Goal: Task Accomplishment & Management: Use online tool/utility

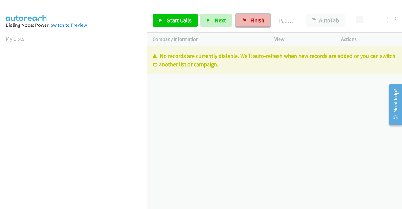
click at [249, 25] on link "Finish" at bounding box center [253, 20] width 35 height 13
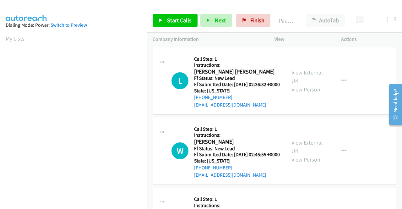
click at [350, 116] on td "L Callback Scheduled Call Step: 1 Instructions: Luis Ojeda Havas America/New_Yo…" at bounding box center [274, 81] width 255 height 70
click at [349, 123] on td "W Callback Scheduled Call Step: 1 Instructions: Will Murrow America/New_York Ff…" at bounding box center [274, 151] width 255 height 70
click at [251, 15] on link "Finish" at bounding box center [253, 20] width 35 height 13
click at [306, 78] on link "View External Url" at bounding box center [307, 77] width 31 height 16
click at [313, 150] on link "View External Url" at bounding box center [307, 147] width 31 height 16
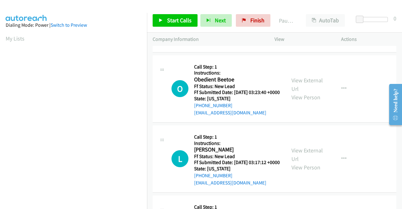
scroll to position [63, 0]
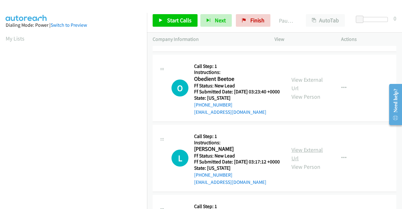
click at [313, 162] on link "View External Url" at bounding box center [307, 154] width 31 height 16
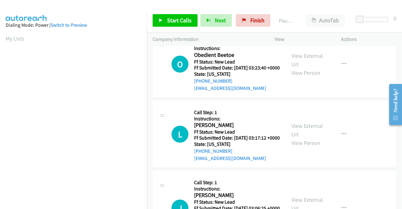
scroll to position [126, 0]
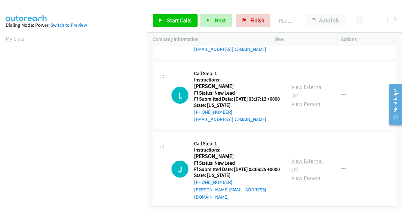
click at [304, 173] on link "View External Url" at bounding box center [307, 165] width 31 height 16
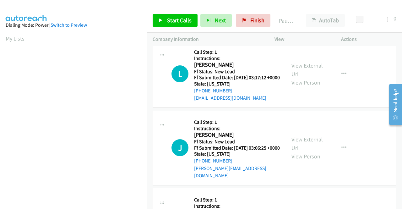
scroll to position [157, 0]
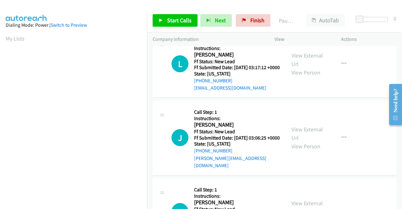
click at [355, 99] on td "L Callback Scheduled Call Step: 1 Instructions: Lucas Greener America/New_York …" at bounding box center [274, 64] width 255 height 70
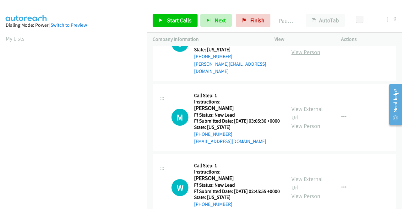
scroll to position [293, 0]
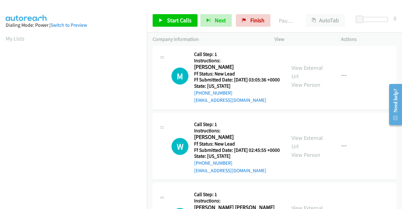
click at [317, 110] on div "M Callback Scheduled Call Step: 1 Instructions: Matthew Donohue America/New_Yor…" at bounding box center [275, 76] width 244 height 67
click at [184, 18] on span "Start Calls" at bounding box center [179, 20] width 25 height 7
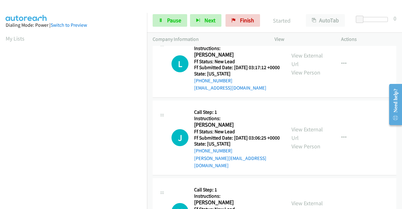
scroll to position [220, 0]
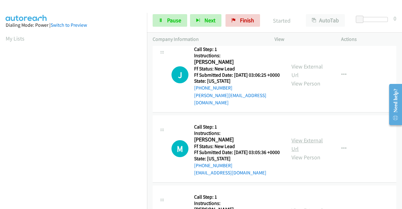
click at [311, 152] on link "View External Url" at bounding box center [307, 145] width 31 height 16
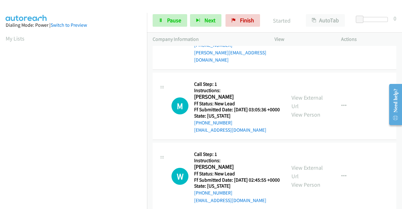
scroll to position [314, 0]
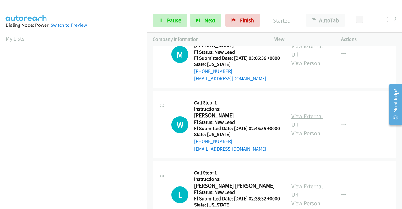
click at [302, 128] on link "View External Url" at bounding box center [307, 121] width 31 height 16
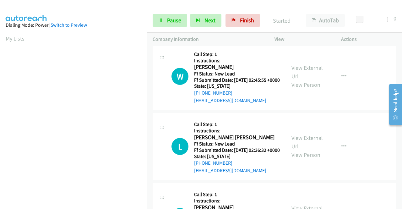
scroll to position [377, 0]
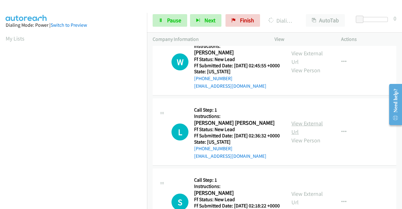
click at [305, 135] on link "View External Url" at bounding box center [307, 128] width 31 height 16
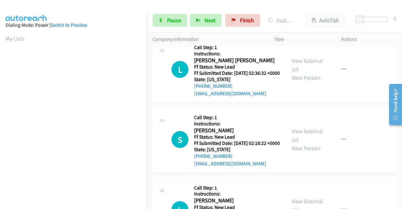
scroll to position [440, 0]
click at [306, 143] on link "View External Url" at bounding box center [307, 135] width 31 height 16
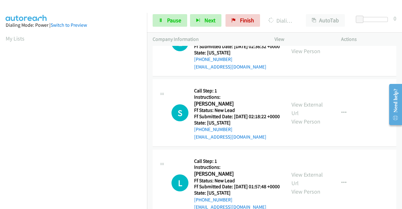
scroll to position [503, 0]
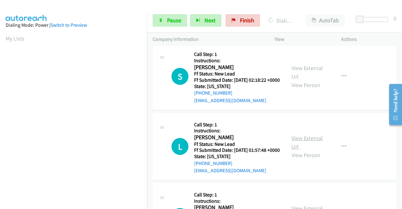
click at [299, 150] on link "View External Url" at bounding box center [307, 142] width 31 height 16
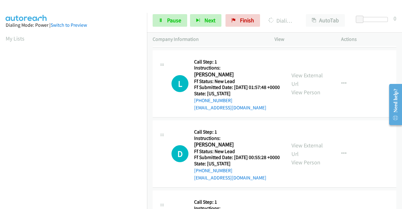
scroll to position [597, 0]
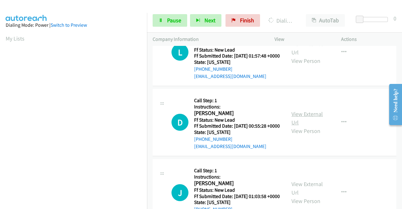
click at [306, 126] on link "View External Url" at bounding box center [307, 118] width 31 height 16
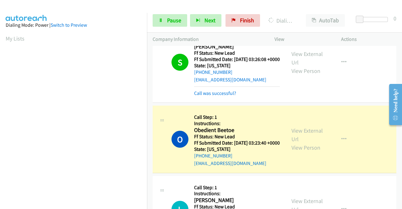
scroll to position [0, 0]
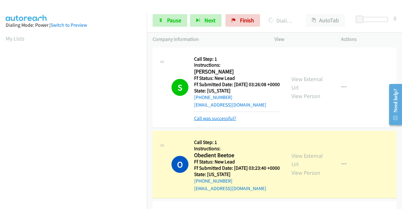
click at [221, 121] on link "Call was successful?" at bounding box center [215, 118] width 42 height 6
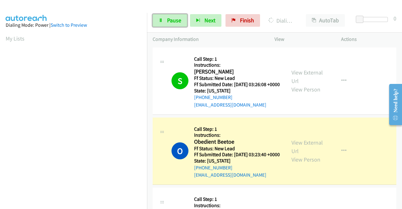
drag, startPoint x: 162, startPoint y: 15, endPoint x: 141, endPoint y: 96, distance: 84.1
click at [162, 15] on link "Pause" at bounding box center [170, 20] width 35 height 13
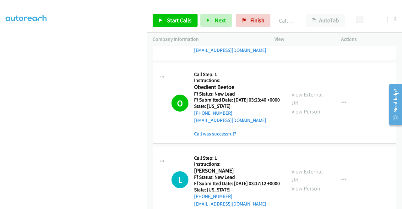
scroll to position [63, 0]
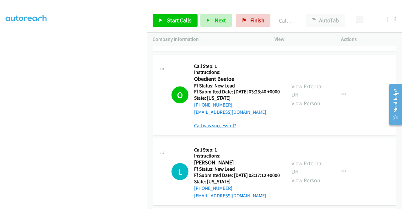
click at [231, 129] on link "Call was successful?" at bounding box center [215, 126] width 42 height 6
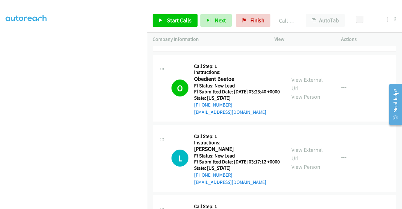
click at [366, 136] on td "L Callback Scheduled Call Step: 1 Instructions: Lucas Greener America/New_York …" at bounding box center [274, 158] width 255 height 70
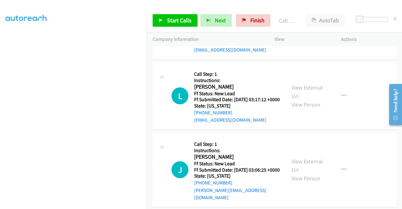
scroll to position [126, 0]
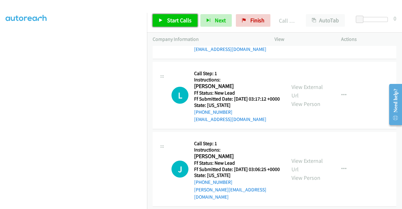
click at [179, 15] on link "Start Calls" at bounding box center [175, 20] width 45 height 13
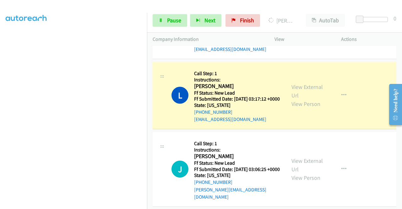
scroll to position [0, 0]
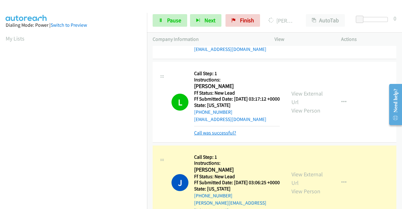
click at [212, 136] on link "Call was successful?" at bounding box center [215, 133] width 42 height 6
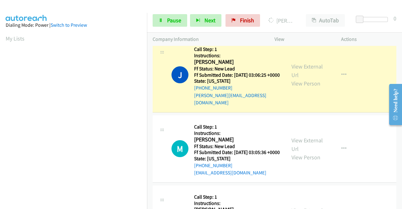
scroll to position [143, 0]
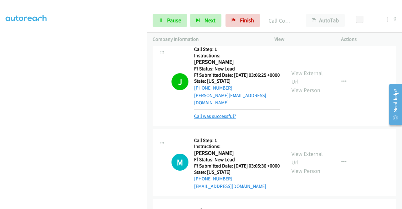
click at [221, 119] on link "Call was successful?" at bounding box center [215, 116] width 42 height 6
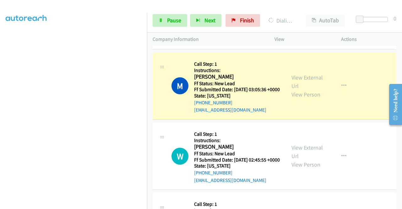
scroll to position [0, 0]
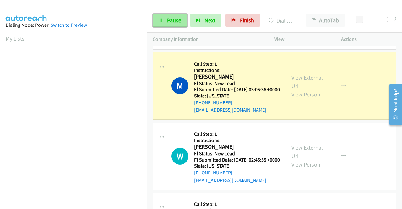
click at [167, 20] on span "Pause" at bounding box center [174, 20] width 14 height 7
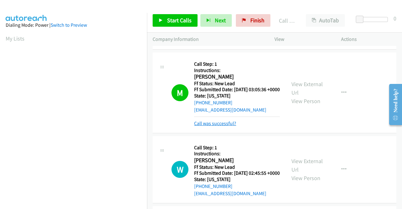
click at [232, 126] on link "Call was successful?" at bounding box center [215, 123] width 42 height 6
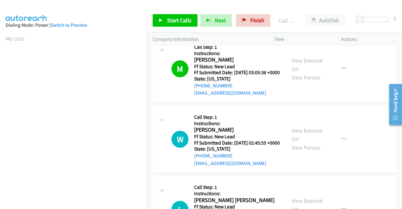
scroll to position [314, 0]
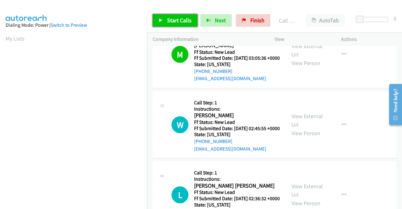
click at [179, 21] on span "Start Calls" at bounding box center [179, 20] width 25 height 7
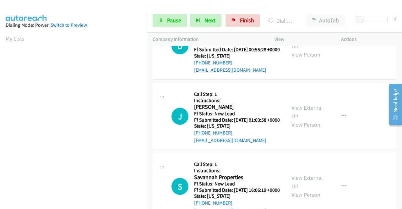
scroll to position [691, 0]
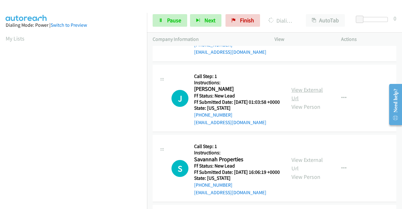
click at [318, 102] on link "View External Url" at bounding box center [307, 94] width 31 height 16
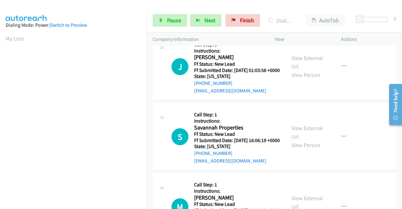
scroll to position [754, 0]
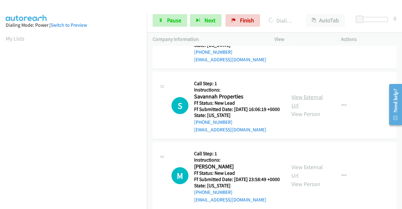
click at [307, 109] on link "View External Url" at bounding box center [307, 101] width 31 height 16
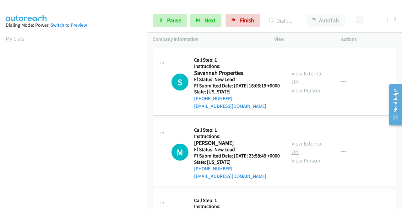
scroll to position [848, 0]
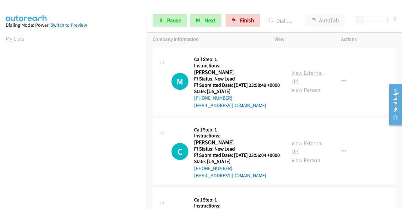
click at [307, 85] on link "View External Url" at bounding box center [307, 77] width 31 height 16
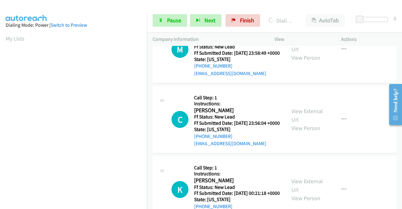
scroll to position [911, 0]
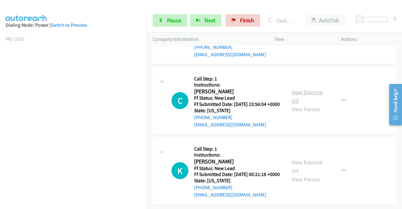
click at [310, 104] on link "View External Url" at bounding box center [307, 97] width 31 height 16
click at [304, 168] on link "View External Url" at bounding box center [307, 167] width 31 height 16
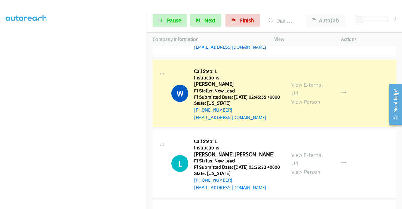
scroll to position [0, 0]
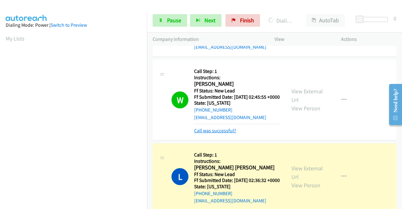
click at [211, 134] on link "Call was successful?" at bounding box center [215, 131] width 42 height 6
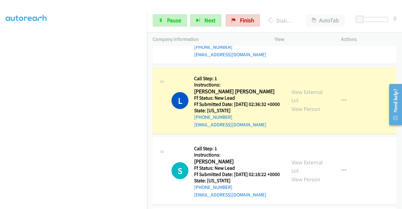
scroll to position [130, 0]
click at [158, 22] on link "Pause" at bounding box center [170, 20] width 35 height 13
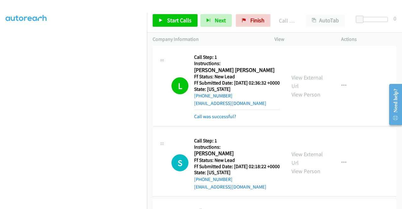
scroll to position [440, 0]
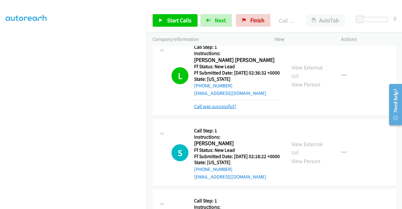
click at [206, 109] on link "Call was successful?" at bounding box center [215, 106] width 42 height 6
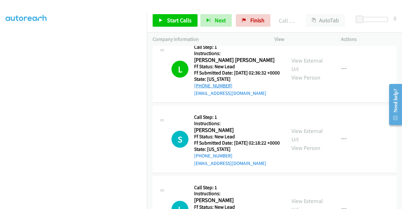
scroll to position [471, 0]
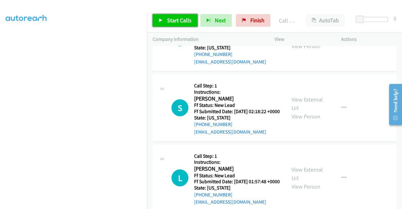
click at [174, 26] on link "Start Calls" at bounding box center [175, 20] width 45 height 13
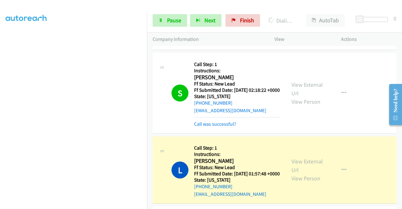
scroll to position [503, 0]
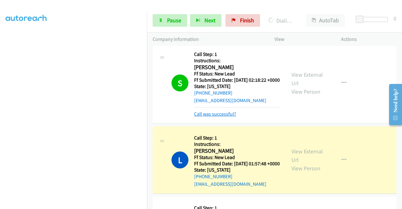
click at [205, 117] on link "Call was successful?" at bounding box center [215, 114] width 42 height 6
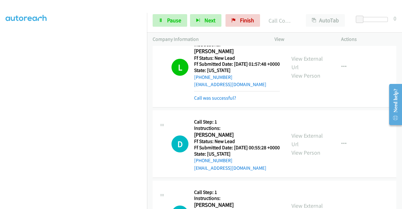
scroll to position [628, 0]
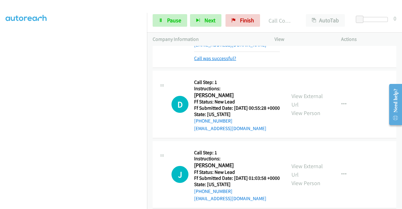
click at [217, 61] on link "Call was successful?" at bounding box center [215, 58] width 42 height 6
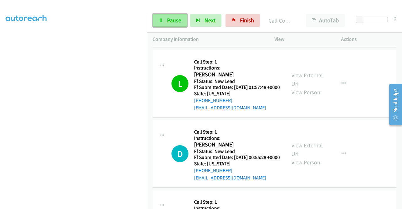
click at [178, 26] on link "Pause" at bounding box center [170, 20] width 35 height 13
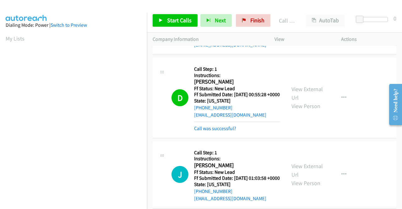
scroll to position [143, 0]
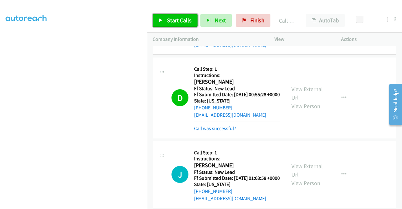
click at [169, 22] on span "Start Calls" at bounding box center [179, 20] width 25 height 7
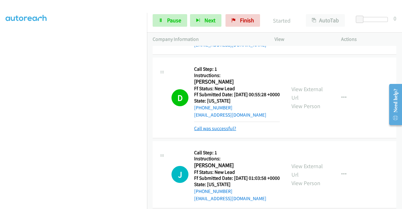
click at [228, 131] on link "Call was successful?" at bounding box center [215, 128] width 42 height 6
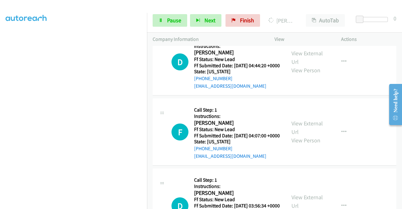
scroll to position [1100, 0]
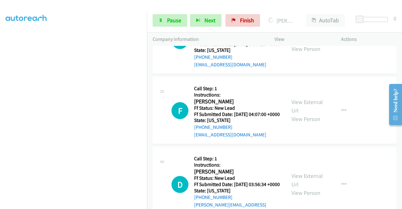
click at [314, 53] on div "View External Url View Person" at bounding box center [308, 40] width 33 height 25
click at [295, 44] on link "View External Url" at bounding box center [307, 36] width 31 height 16
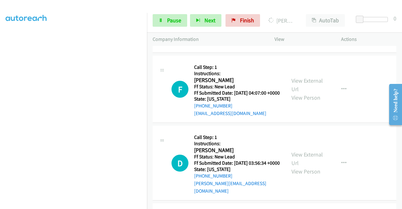
scroll to position [1131, 0]
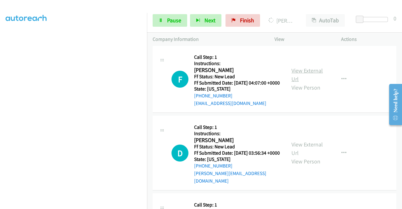
click at [311, 83] on link "View External Url" at bounding box center [307, 75] width 31 height 16
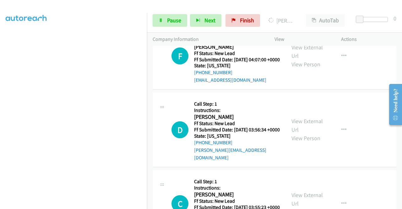
scroll to position [1194, 0]
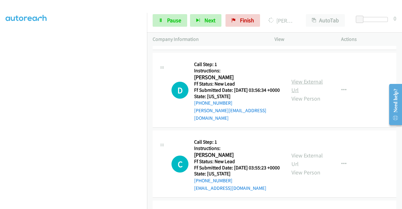
click at [317, 94] on link "View External Url" at bounding box center [307, 86] width 31 height 16
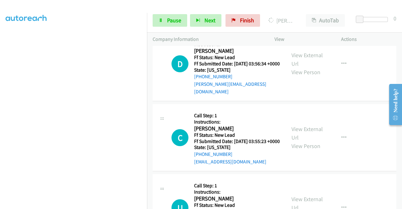
scroll to position [1257, 0]
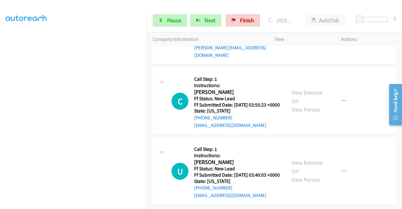
click at [300, 114] on div "View External Url View Person" at bounding box center [308, 100] width 33 height 25
click at [300, 105] on link "View External Url" at bounding box center [307, 97] width 31 height 16
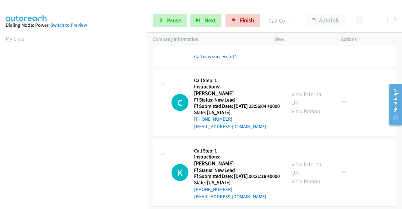
scroll to position [143, 0]
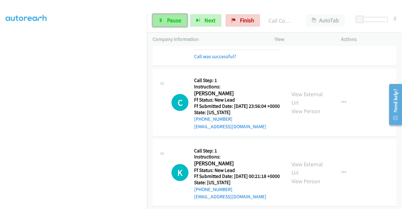
click at [170, 22] on span "Pause" at bounding box center [174, 20] width 14 height 7
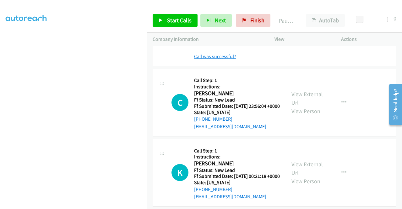
click at [231, 59] on link "Call was successful?" at bounding box center [215, 56] width 42 height 6
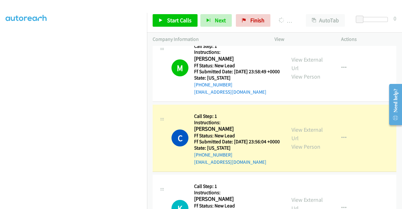
scroll to position [843, 0]
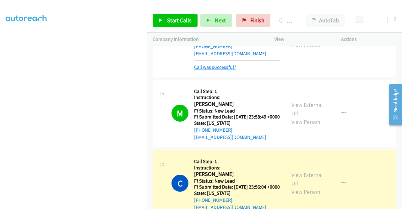
click at [225, 70] on link "Call was successful?" at bounding box center [215, 67] width 42 height 6
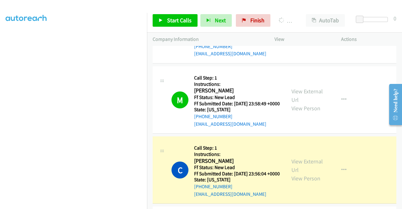
scroll to position [749, 0]
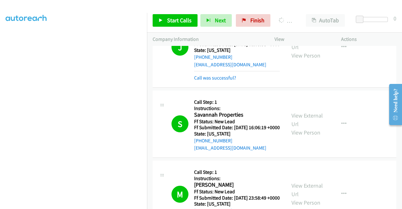
click at [225, 82] on div "Call was successful?" at bounding box center [237, 78] width 86 height 8
click at [226, 81] on link "Call was successful?" at bounding box center [215, 78] width 42 height 6
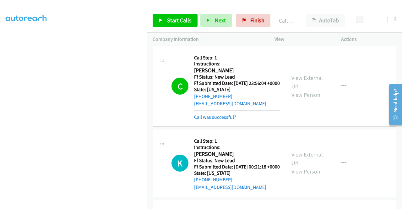
scroll to position [938, 0]
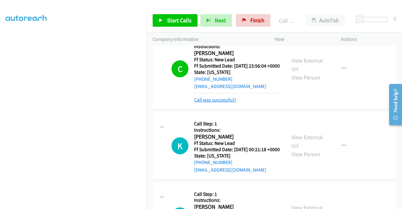
click at [227, 103] on link "Call was successful?" at bounding box center [215, 100] width 42 height 6
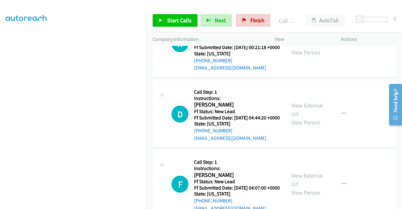
scroll to position [1032, 0]
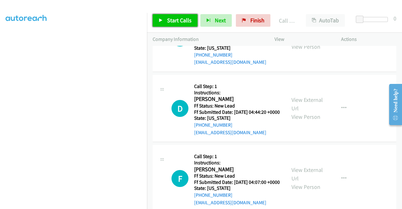
click at [186, 18] on span "Start Calls" at bounding box center [179, 20] width 25 height 7
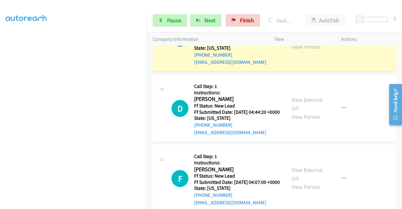
scroll to position [0, 0]
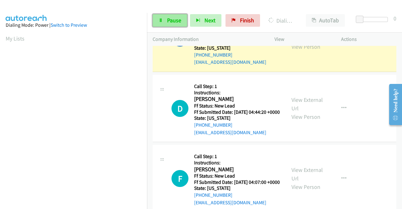
click at [165, 16] on link "Pause" at bounding box center [170, 20] width 35 height 13
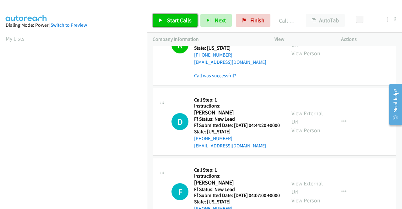
click at [173, 15] on link "Start Calls" at bounding box center [175, 20] width 45 height 13
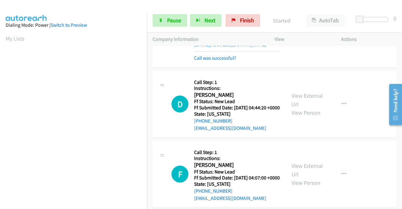
scroll to position [1063, 0]
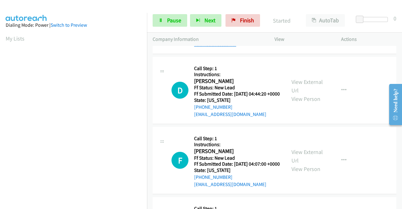
click at [222, 47] on link "Call was successful?" at bounding box center [215, 44] width 42 height 6
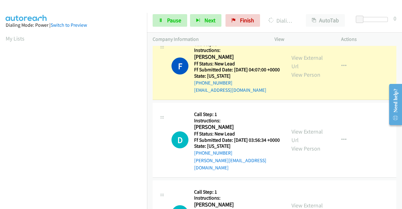
scroll to position [1158, 0]
click at [199, 23] on link "Call was successful?" at bounding box center [215, 20] width 42 height 6
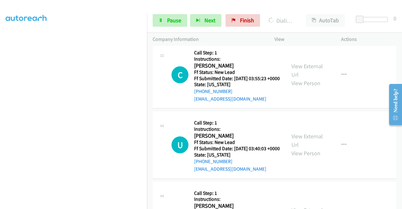
scroll to position [143, 0]
click at [174, 19] on span "Pause" at bounding box center [174, 20] width 14 height 7
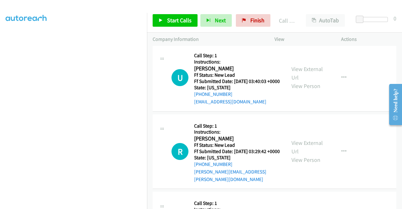
scroll to position [1378, 0]
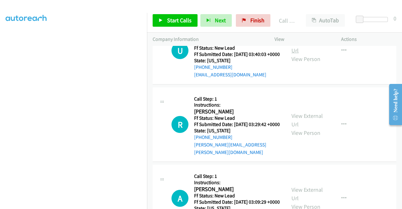
click at [311, 54] on link "View External Url" at bounding box center [307, 46] width 31 height 16
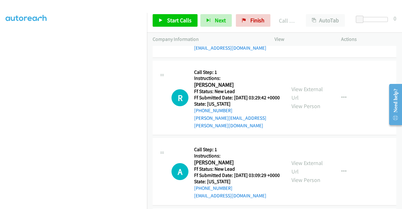
scroll to position [1441, 0]
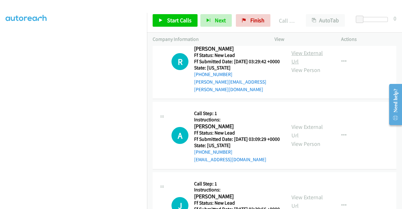
click at [303, 65] on link "View External Url" at bounding box center [307, 57] width 31 height 16
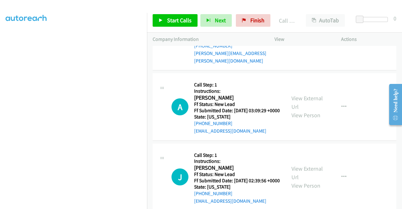
scroll to position [1503, 0]
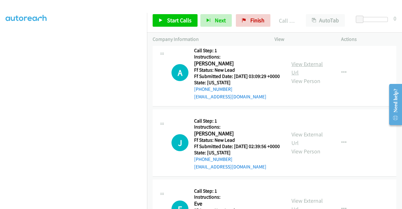
click at [305, 76] on link "View External Url" at bounding box center [307, 68] width 31 height 16
click at [179, 19] on span "Start Calls" at bounding box center [179, 20] width 25 height 7
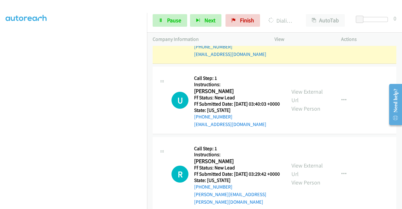
scroll to position [1283, 0]
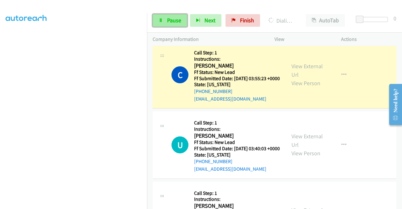
click at [169, 24] on span "Pause" at bounding box center [174, 20] width 14 height 7
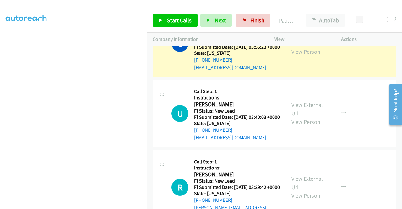
scroll to position [143, 0]
click at [327, 79] on td "C Callback Scheduled Call Step: 1 Instructions: Cara Merritt America/New_York F…" at bounding box center [274, 43] width 255 height 70
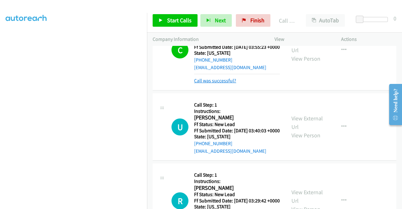
click at [220, 84] on link "Call was successful?" at bounding box center [215, 81] width 42 height 6
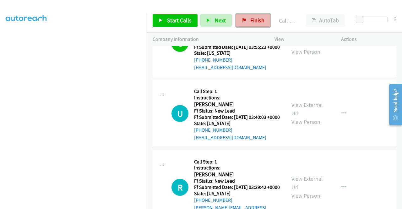
click at [251, 22] on span "Finish" at bounding box center [257, 20] width 14 height 7
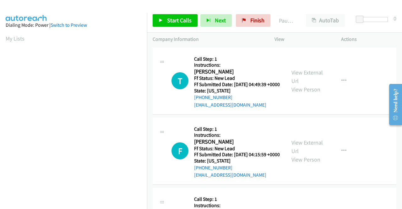
scroll to position [143, 0]
click at [299, 77] on link "View External Url" at bounding box center [307, 77] width 31 height 16
click at [309, 153] on link "View External Url" at bounding box center [307, 147] width 31 height 16
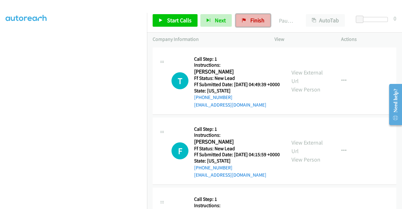
click at [255, 25] on link "Finish" at bounding box center [253, 20] width 35 height 13
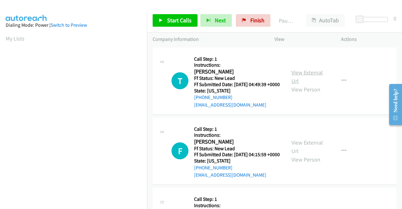
click at [318, 76] on link "View External Url" at bounding box center [307, 77] width 31 height 16
click at [304, 151] on link "View External Url" at bounding box center [307, 147] width 31 height 16
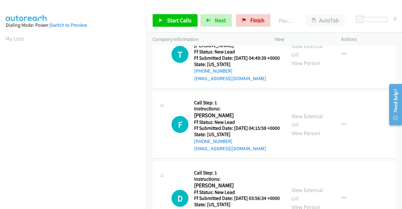
scroll to position [63, 0]
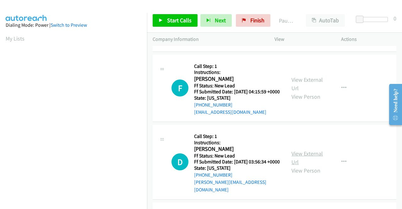
click at [309, 165] on link "View External Url" at bounding box center [307, 158] width 31 height 16
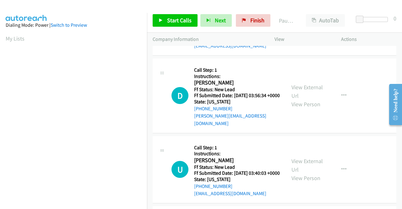
scroll to position [157, 0]
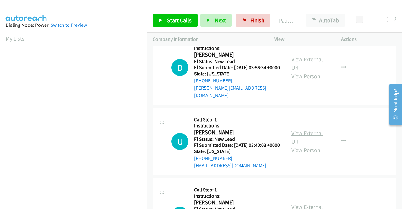
click at [311, 145] on link "View External Url" at bounding box center [307, 137] width 31 height 16
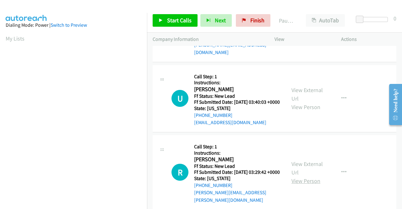
scroll to position [251, 0]
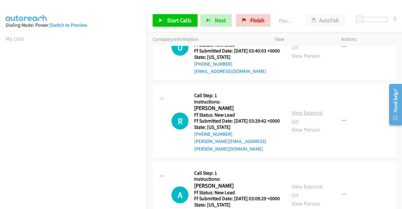
click at [297, 125] on link "View External Url" at bounding box center [307, 117] width 31 height 16
click at [358, 81] on div "U Callback Scheduled Call Step: 1 Instructions: Ulrich Mbiamou America/New_York…" at bounding box center [275, 47] width 244 height 67
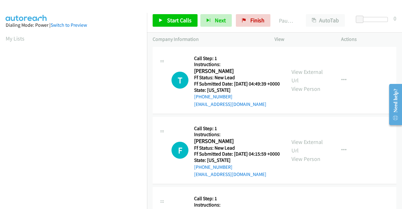
scroll to position [0, 0]
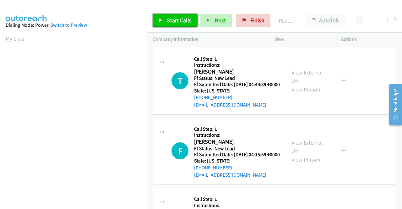
click at [167, 20] on span "Start Calls" at bounding box center [179, 20] width 25 height 7
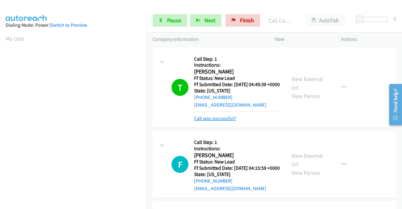
click at [200, 121] on link "Call was successful?" at bounding box center [215, 118] width 42 height 6
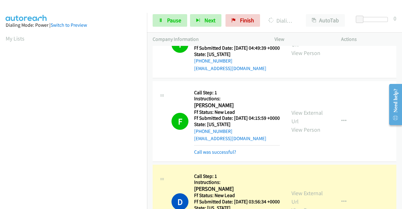
scroll to position [63, 0]
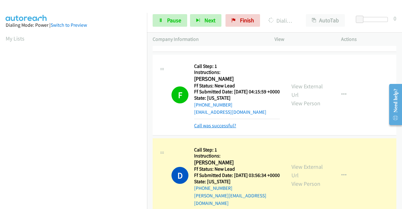
click at [223, 129] on link "Call was successful?" at bounding box center [215, 126] width 42 height 6
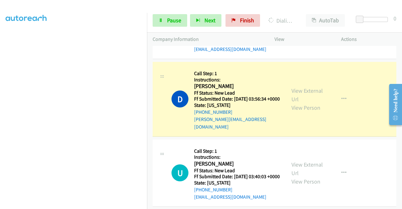
scroll to position [143, 0]
click at [166, 20] on link "Pause" at bounding box center [170, 20] width 35 height 13
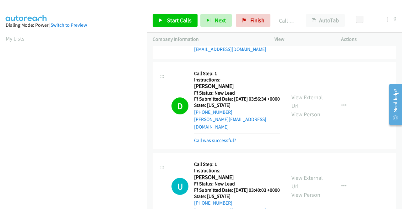
scroll to position [0, 0]
click at [89, 45] on aside "Dialing Mode: Power | Switch to Preview My Lists" at bounding box center [73, 187] width 147 height 348
click at [216, 143] on link "Call was successful?" at bounding box center [215, 140] width 42 height 6
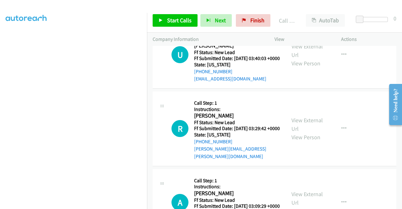
scroll to position [283, 0]
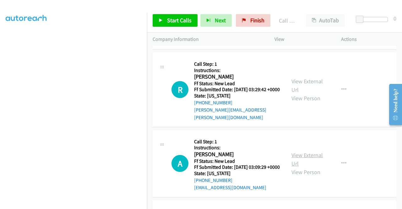
click at [306, 167] on link "View External Url" at bounding box center [307, 159] width 31 height 16
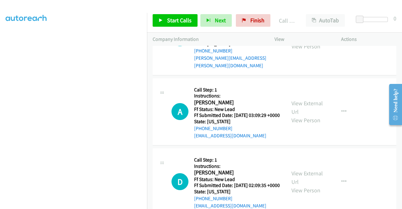
scroll to position [346, 0]
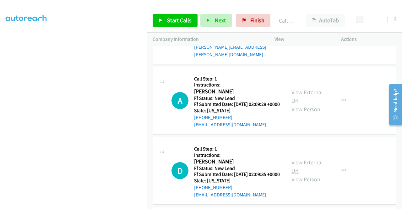
click at [312, 174] on link "View External Url" at bounding box center [307, 167] width 31 height 16
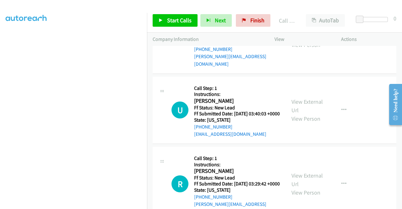
scroll to position [157, 0]
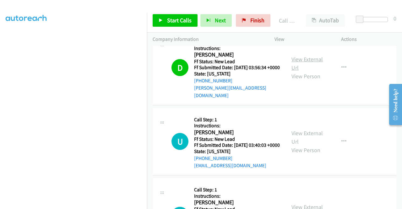
click at [315, 71] on link "View External Url" at bounding box center [307, 64] width 31 height 16
click at [178, 13] on div "Start Calls Pause Next Finish Call Completed AutoTab AutoTab 0" at bounding box center [274, 20] width 255 height 24
click at [180, 16] on link "Start Calls" at bounding box center [175, 20] width 45 height 13
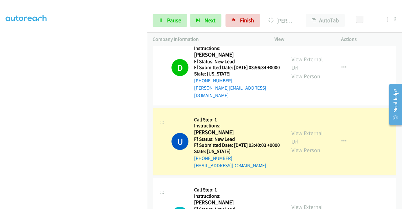
click at [162, 6] on div at bounding box center [198, 12] width 397 height 24
click at [170, 18] on span "Pause" at bounding box center [174, 20] width 14 height 7
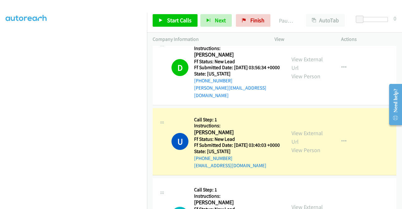
scroll to position [0, 0]
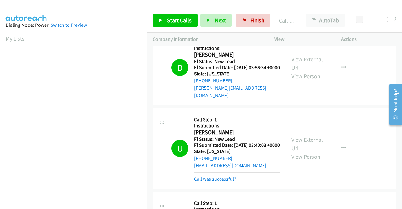
click at [228, 182] on link "Call was successful?" at bounding box center [215, 179] width 42 height 6
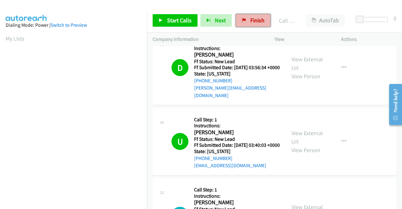
click at [250, 23] on span "Finish" at bounding box center [257, 20] width 14 height 7
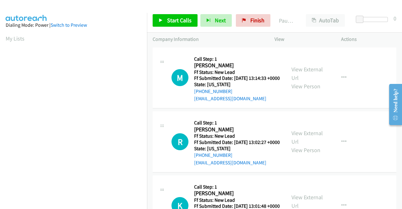
click at [255, 5] on div at bounding box center [198, 12] width 397 height 24
click at [307, 70] on link "View External Url" at bounding box center [307, 74] width 31 height 16
click at [316, 141] on link "View External Url" at bounding box center [307, 137] width 31 height 16
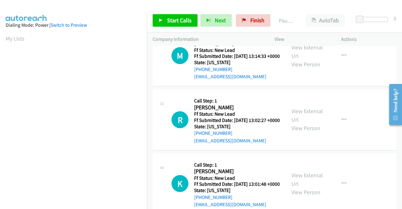
scroll to position [31, 0]
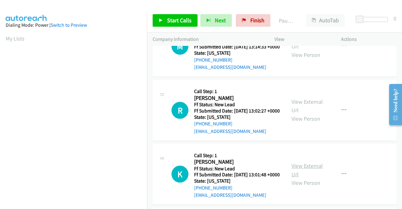
click at [310, 178] on link "View External Url" at bounding box center [307, 170] width 31 height 16
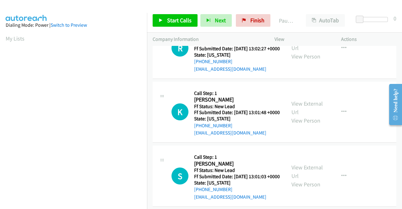
scroll to position [94, 0]
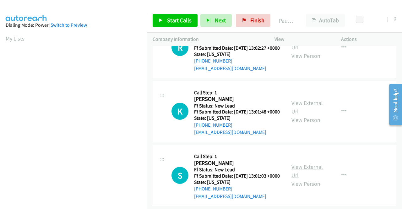
click at [310, 179] on link "View External Url" at bounding box center [307, 171] width 31 height 16
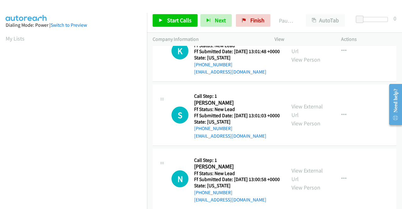
scroll to position [157, 0]
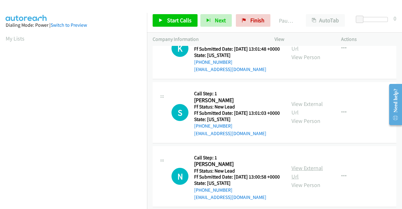
click at [309, 180] on link "View External Url" at bounding box center [307, 172] width 31 height 16
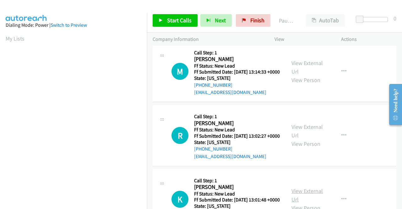
scroll to position [0, 0]
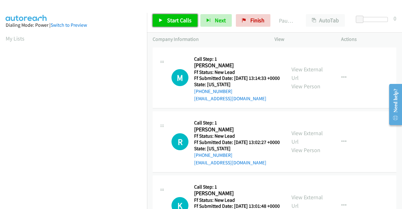
click at [170, 22] on span "Start Calls" at bounding box center [179, 20] width 25 height 7
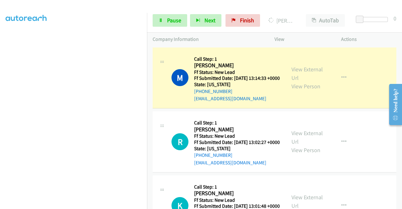
scroll to position [143, 0]
click at [85, 204] on section at bounding box center [74, 59] width 136 height 301
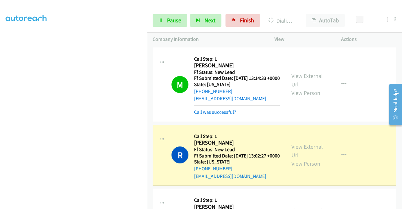
scroll to position [49, 0]
click at [211, 115] on link "Call was successful?" at bounding box center [215, 112] width 42 height 6
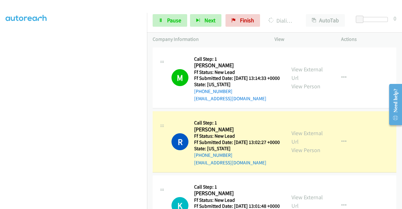
scroll to position [0, 0]
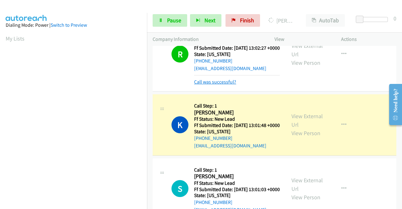
click at [229, 85] on link "Call was successful?" at bounding box center [215, 82] width 42 height 6
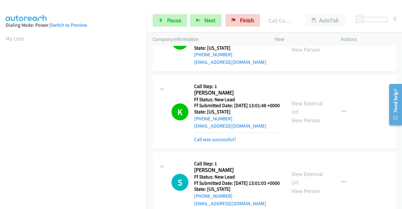
scroll to position [143, 0]
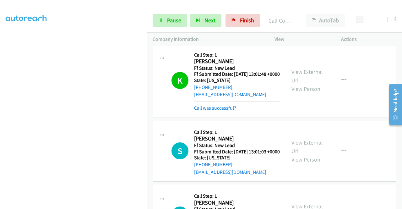
click at [222, 111] on link "Call was successful?" at bounding box center [215, 108] width 42 height 6
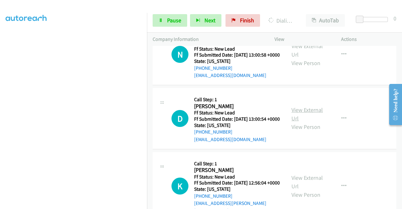
scroll to position [289, 0]
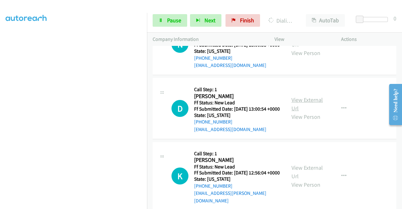
click at [299, 112] on link "View External Url" at bounding box center [307, 104] width 31 height 16
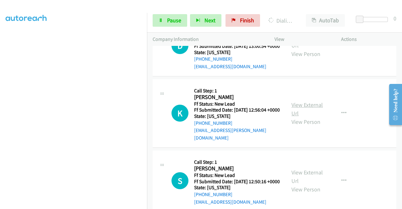
scroll to position [352, 0]
click at [161, 19] on icon at bounding box center [161, 21] width 4 height 4
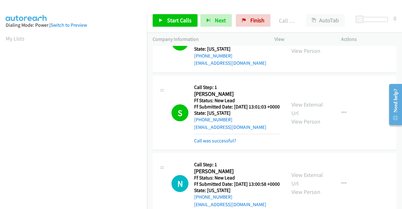
scroll to position [143, 0]
click at [219, 144] on link "Call was successful?" at bounding box center [215, 141] width 42 height 6
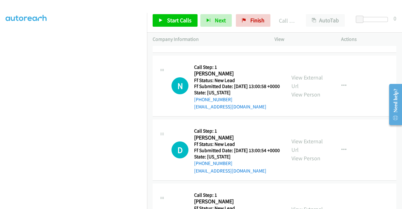
scroll to position [258, 0]
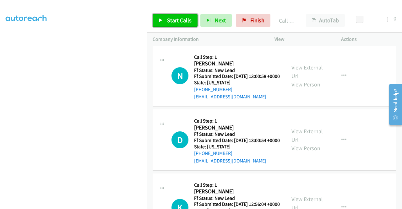
click at [177, 21] on span "Start Calls" at bounding box center [179, 20] width 25 height 7
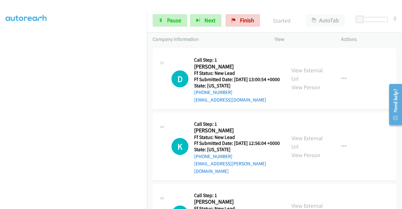
scroll to position [321, 0]
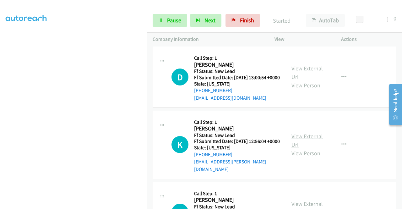
click at [315, 148] on link "View External Url" at bounding box center [307, 141] width 31 height 16
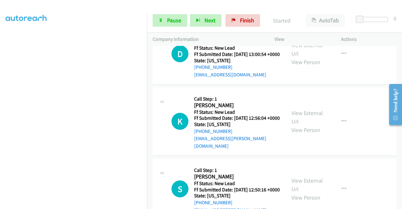
scroll to position [383, 0]
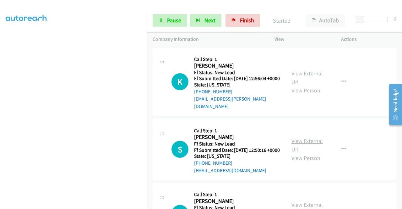
click at [303, 153] on link "View External Url" at bounding box center [307, 145] width 31 height 16
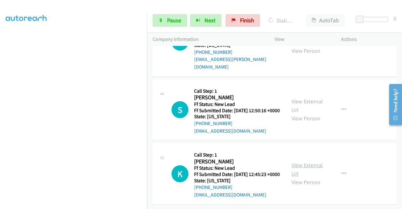
scroll to position [475, 0]
click at [316, 162] on link "View External Url" at bounding box center [307, 170] width 31 height 16
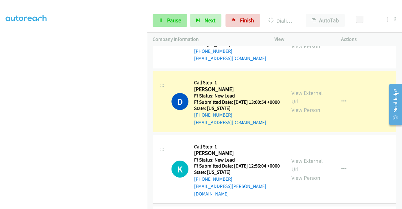
scroll to position [287, 0]
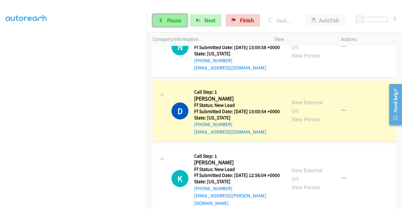
click at [172, 17] on span "Pause" at bounding box center [174, 20] width 14 height 7
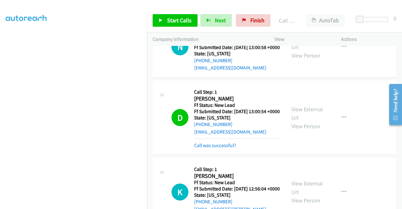
scroll to position [18, 0]
click at [223, 148] on link "Call was successful?" at bounding box center [215, 145] width 42 height 6
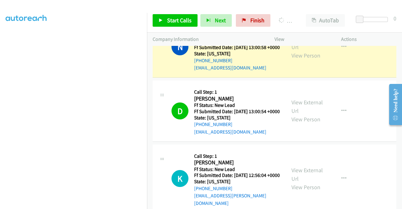
scroll to position [143, 0]
click at [348, 110] on td "D Callback Scheduled Call Step: 1 Deb Asrate America/New_York Ff Status: New Le…" at bounding box center [274, 111] width 255 height 64
click at [209, 6] on div at bounding box center [198, 12] width 397 height 24
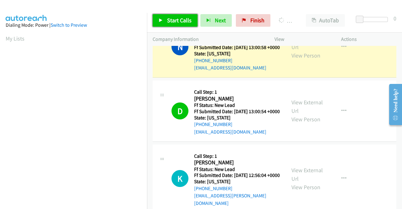
click at [166, 23] on link "Start Calls" at bounding box center [175, 20] width 45 height 13
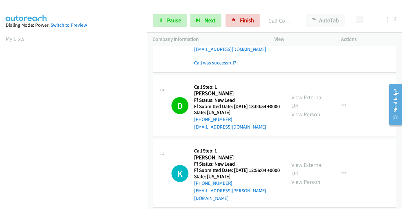
scroll to position [349, 0]
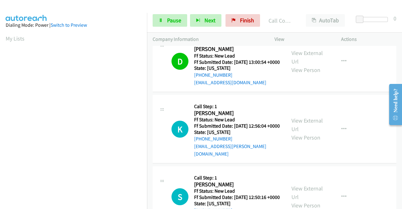
click at [227, 21] on link "Call was successful?" at bounding box center [215, 18] width 42 height 6
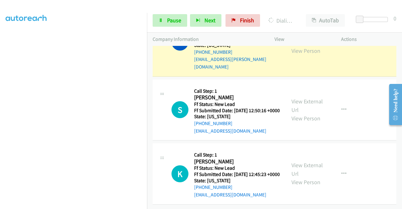
scroll to position [138, 0]
drag, startPoint x: 372, startPoint y: 36, endPoint x: 357, endPoint y: 51, distance: 21.1
click at [372, 36] on p "Actions" at bounding box center [368, 40] width 55 height 8
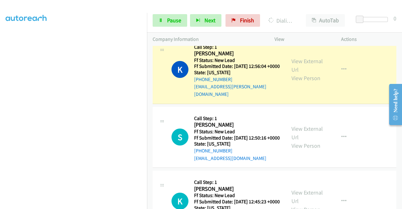
scroll to position [381, 0]
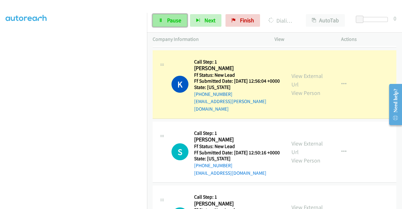
click at [176, 15] on link "Pause" at bounding box center [170, 20] width 35 height 13
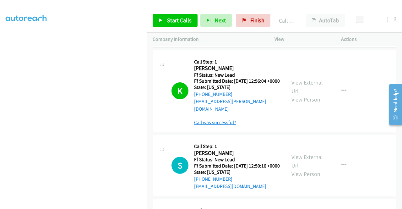
click at [199, 125] on link "Call was successful?" at bounding box center [215, 122] width 42 height 6
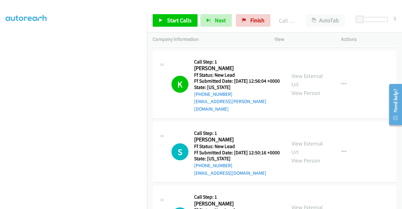
drag, startPoint x: 370, startPoint y: 37, endPoint x: 363, endPoint y: 35, distance: 8.2
click at [370, 37] on p "Actions" at bounding box center [368, 40] width 55 height 8
click at [179, 20] on span "Start Calls" at bounding box center [179, 20] width 25 height 7
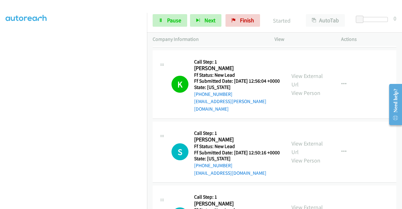
click at [353, 49] on td "D Callback Scheduled Call Step: 1 Deb Asrate America/New_York Ff Status: New Le…" at bounding box center [274, 17] width 255 height 64
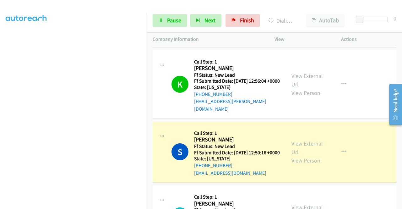
scroll to position [0, 0]
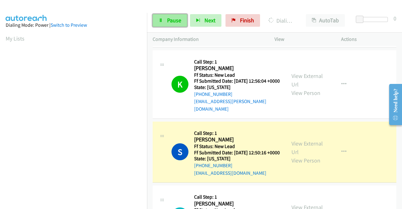
click at [173, 16] on link "Pause" at bounding box center [170, 20] width 35 height 13
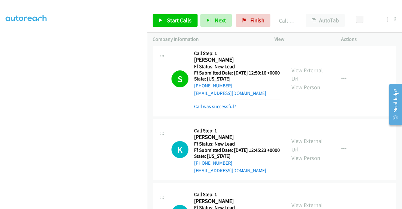
scroll to position [475, 0]
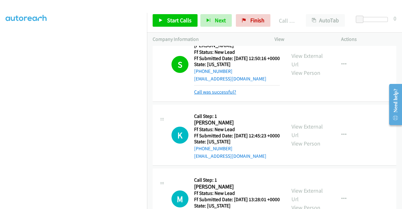
click at [234, 95] on link "Call was successful?" at bounding box center [215, 92] width 42 height 6
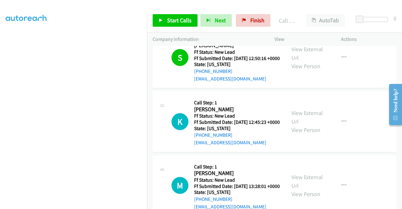
click at [149, 154] on td "K Callback Scheduled Call Step: 1 Karl Broussard America/Chicago Ff Status: New…" at bounding box center [274, 122] width 255 height 64
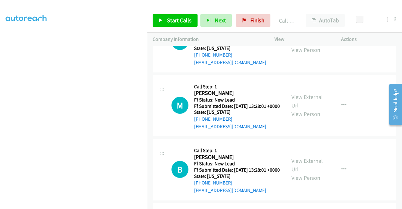
scroll to position [569, 0]
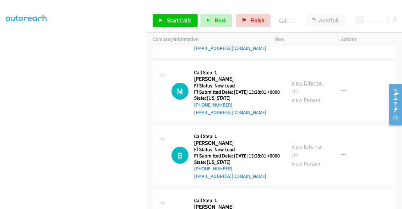
click at [314, 95] on link "View External Url" at bounding box center [307, 87] width 31 height 16
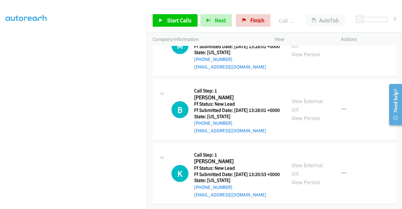
scroll to position [685, 0]
click at [309, 97] on link "View External Url" at bounding box center [307, 105] width 31 height 16
click at [303, 162] on link "View External Url" at bounding box center [307, 170] width 31 height 16
click at [165, 19] on link "Start Calls" at bounding box center [175, 20] width 45 height 13
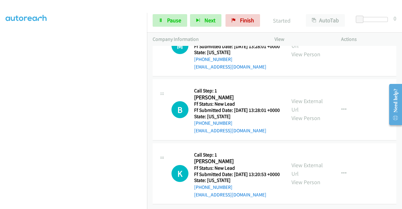
click at [361, 129] on div "B Callback Scheduled Call Step: 1 Bethany Brigoli America/Chicago Ff Status: Ne…" at bounding box center [275, 109] width 244 height 61
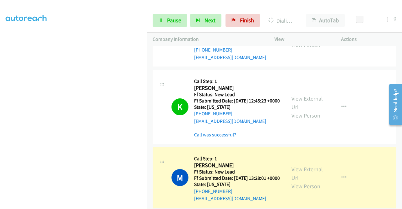
scroll to position [143, 0]
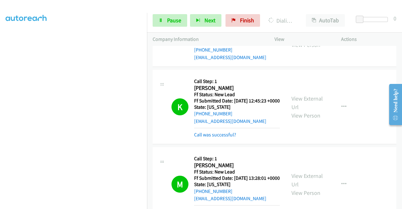
drag, startPoint x: 239, startPoint y: 179, endPoint x: 235, endPoint y: 179, distance: 3.5
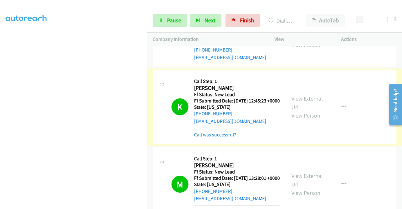
click at [234, 138] on link "Call was successful?" at bounding box center [215, 135] width 42 height 6
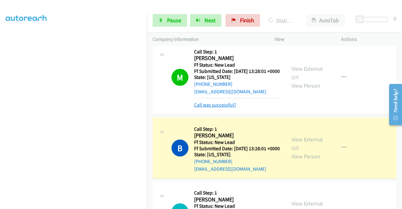
scroll to position [591, 0]
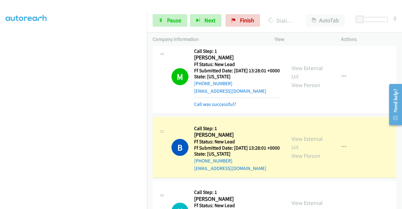
click at [222, 108] on div "Call was successful?" at bounding box center [237, 105] width 86 height 8
click at [220, 107] on link "Call was successful?" at bounding box center [215, 104] width 42 height 6
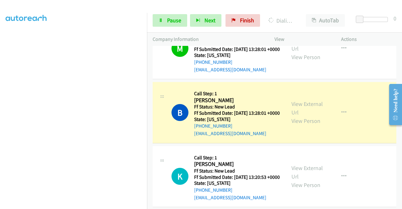
scroll to position [622, 0]
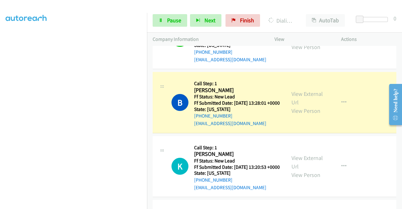
click at [158, 6] on div at bounding box center [198, 12] width 397 height 24
click at [165, 19] on link "Pause" at bounding box center [170, 20] width 35 height 13
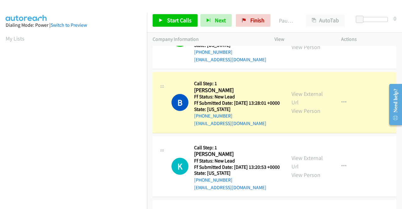
scroll to position [143, 0]
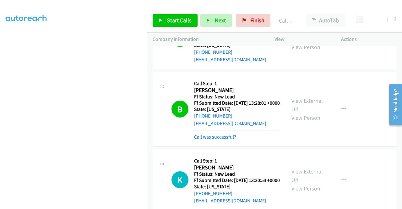
drag, startPoint x: 226, startPoint y: 195, endPoint x: 231, endPoint y: 199, distance: 6.2
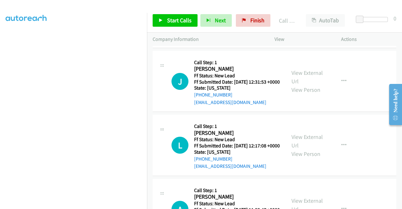
scroll to position [811, 0]
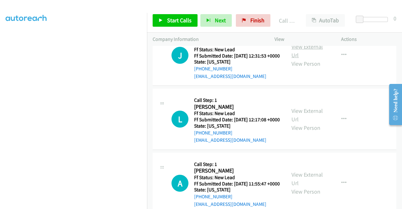
click at [303, 59] on link "View External Url" at bounding box center [307, 51] width 31 height 16
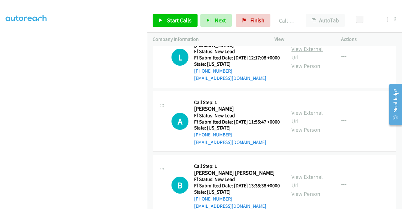
scroll to position [874, 0]
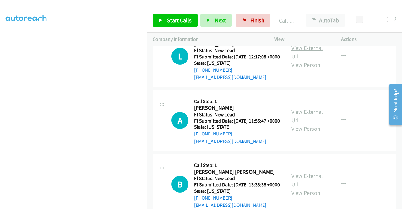
click at [304, 60] on link "View External Url" at bounding box center [307, 52] width 31 height 16
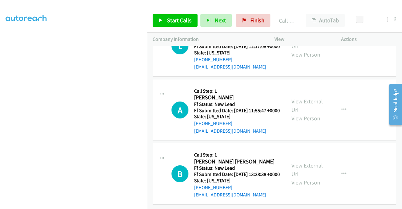
scroll to position [936, 0]
click at [300, 113] on link "View External Url" at bounding box center [307, 106] width 31 height 16
click at [302, 162] on link "View External Url" at bounding box center [307, 170] width 31 height 16
click at [191, 13] on div "Start Calls Pause Next Finish Call Completed AutoTab AutoTab 0" at bounding box center [274, 20] width 255 height 24
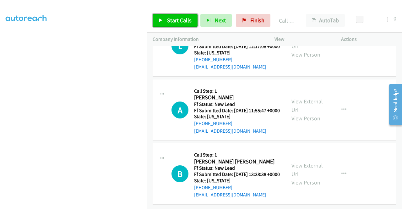
click at [184, 20] on span "Start Calls" at bounding box center [179, 20] width 25 height 7
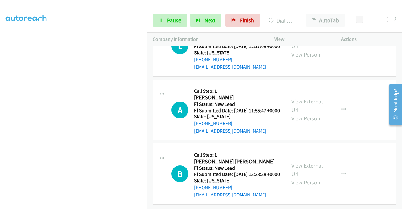
click at [335, 142] on td "B Callback Scheduled Call Step: 1 Blanca Paredes Blanco America/New_York Ff Sta…" at bounding box center [274, 174] width 255 height 64
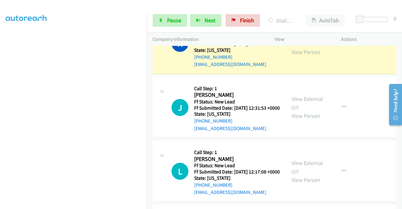
scroll to position [727, 0]
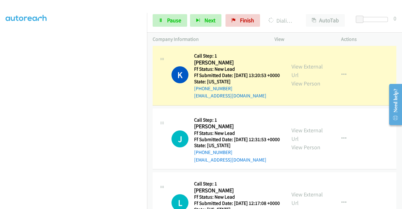
click at [223, 35] on link "Call was successful?" at bounding box center [215, 32] width 42 height 6
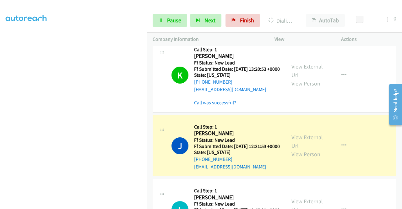
scroll to position [143, 0]
click at [224, 106] on link "Call was successful?" at bounding box center [215, 103] width 42 height 6
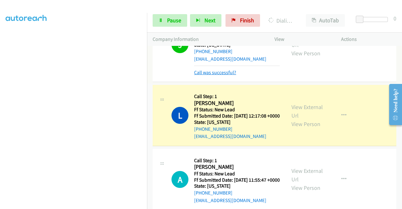
click at [216, 75] on link "Call was successful?" at bounding box center [215, 72] width 42 height 6
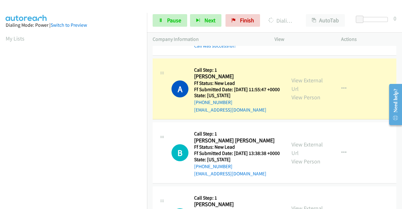
scroll to position [909, 0]
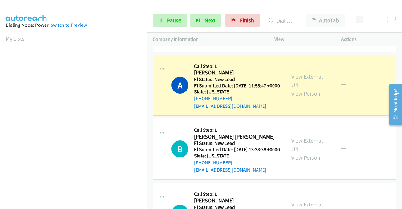
click at [222, 45] on link "Call was successful?" at bounding box center [215, 42] width 42 height 6
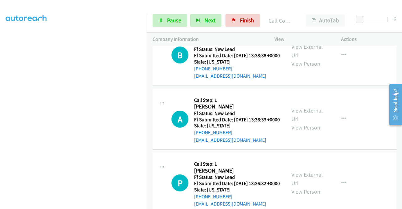
scroll to position [1003, 0]
click at [228, 15] on link "Call was successful?" at bounding box center [215, 12] width 42 height 6
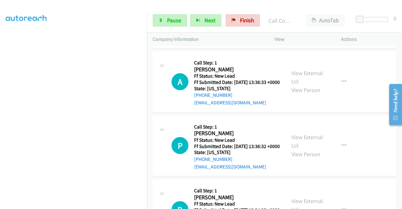
scroll to position [1035, 0]
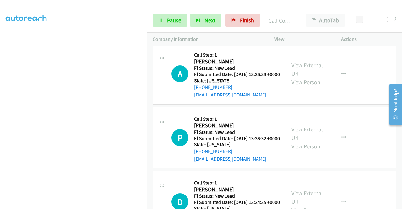
click at [170, 13] on div "Start Calls Pause Next Finish Call Completed AutoTab AutoTab 0" at bounding box center [274, 20] width 255 height 24
click at [174, 19] on span "Pause" at bounding box center [174, 20] width 14 height 7
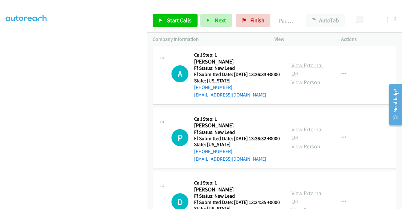
drag, startPoint x: 324, startPoint y: 142, endPoint x: 316, endPoint y: 155, distance: 14.8
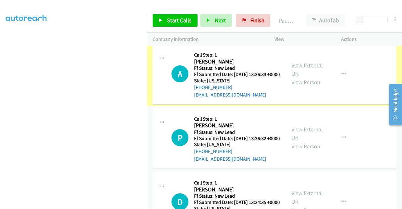
click at [313, 77] on link "View External Url" at bounding box center [307, 70] width 31 height 16
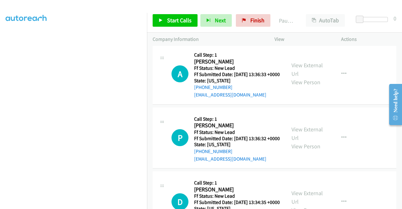
scroll to position [1097, 0]
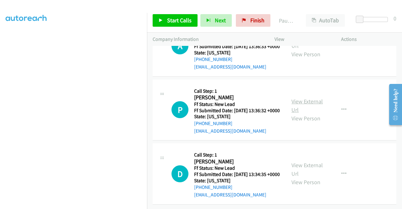
click at [310, 113] on link "View External Url" at bounding box center [307, 106] width 31 height 16
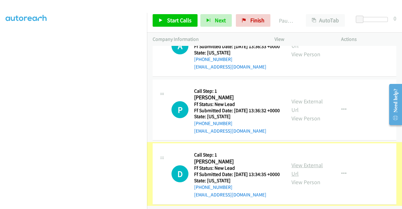
click at [306, 171] on link "View External Url" at bounding box center [307, 170] width 31 height 16
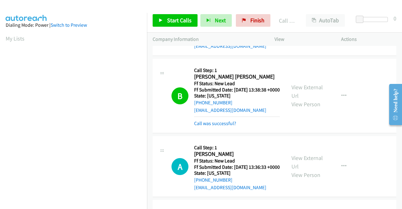
scroll to position [1018, 0]
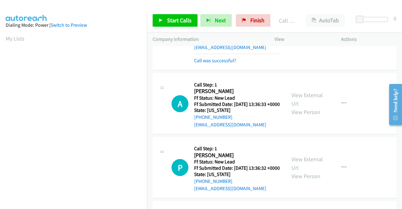
drag, startPoint x: 222, startPoint y: 152, endPoint x: 249, endPoint y: 81, distance: 75.2
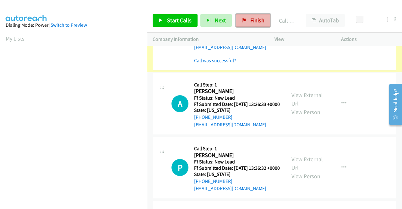
click at [247, 16] on link "Finish" at bounding box center [253, 20] width 35 height 13
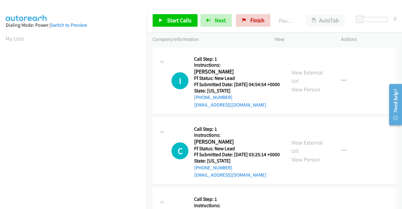
click at [345, 116] on td "I Callback Scheduled Call Step: 1 Instructions: [PERSON_NAME] America/[GEOGRAPH…" at bounding box center [274, 81] width 255 height 70
drag, startPoint x: 247, startPoint y: 22, endPoint x: 234, endPoint y: 30, distance: 15.6
click at [247, 22] on link "Finish" at bounding box center [253, 20] width 35 height 13
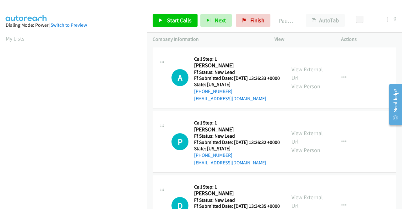
click at [344, 110] on td "A Callback Scheduled Call Step: 1 [PERSON_NAME] America/New_York Ff Status: New…" at bounding box center [274, 78] width 255 height 64
click at [302, 73] on link "View External Url" at bounding box center [307, 74] width 31 height 16
click at [302, 144] on link "View External Url" at bounding box center [307, 137] width 31 height 16
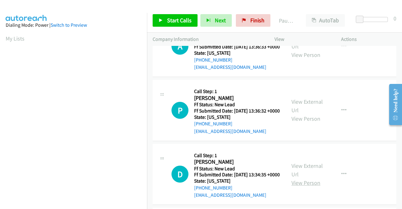
scroll to position [63, 0]
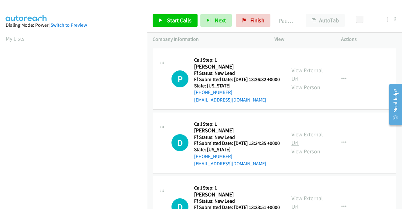
click at [301, 146] on link "View External Url" at bounding box center [307, 139] width 31 height 16
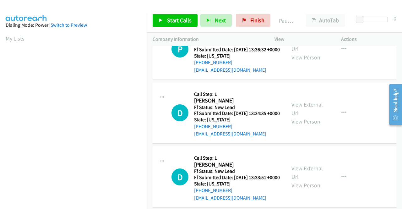
scroll to position [126, 0]
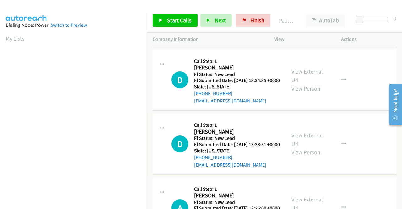
click at [308, 147] on link "View External Url" at bounding box center [307, 140] width 31 height 16
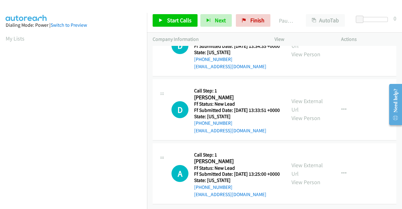
scroll to position [195, 0]
click at [309, 162] on link "View External Url" at bounding box center [307, 170] width 31 height 16
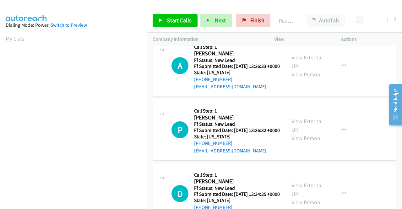
scroll to position [0, 0]
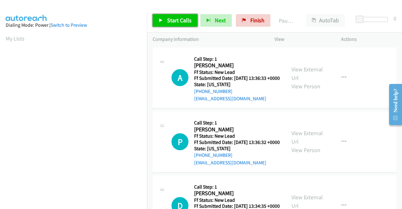
click at [167, 21] on span "Start Calls" at bounding box center [179, 20] width 25 height 7
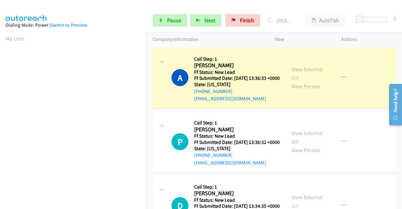
drag, startPoint x: 116, startPoint y: 44, endPoint x: 110, endPoint y: 49, distance: 7.7
click at [116, 44] on aside "Dialing Mode: Power | Switch to Preview My Lists" at bounding box center [73, 187] width 147 height 348
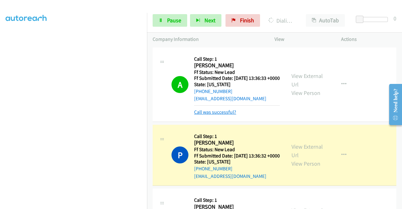
click at [205, 115] on link "Call was successful?" at bounding box center [215, 112] width 42 height 6
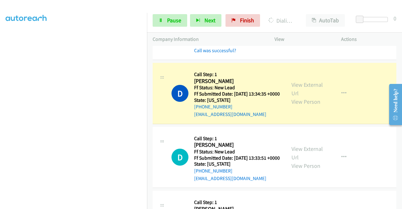
scroll to position [49, 0]
click at [167, 20] on span "Pause" at bounding box center [174, 20] width 14 height 7
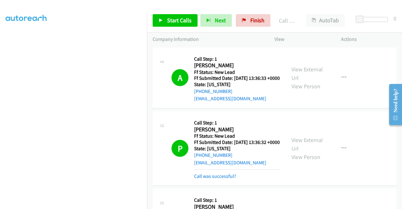
scroll to position [0, 0]
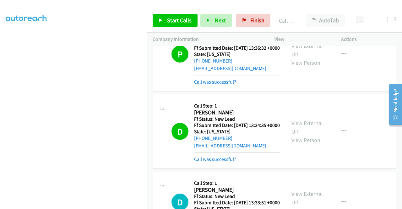
click at [230, 85] on link "Call was successful?" at bounding box center [215, 82] width 42 height 6
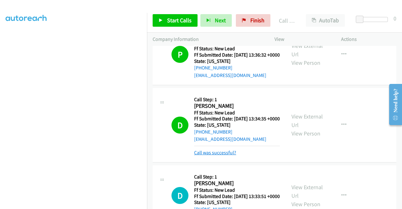
click at [224, 156] on link "Call was successful?" at bounding box center [215, 153] width 42 height 6
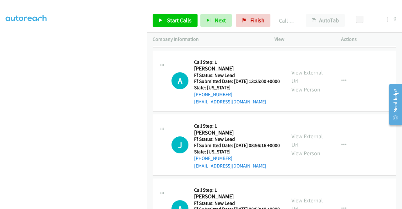
scroll to position [276, 0]
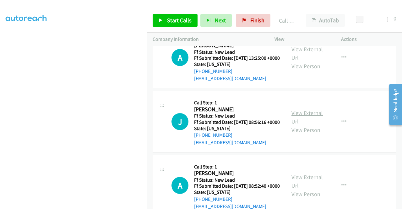
click at [309, 125] on link "View External Url" at bounding box center [307, 117] width 31 height 16
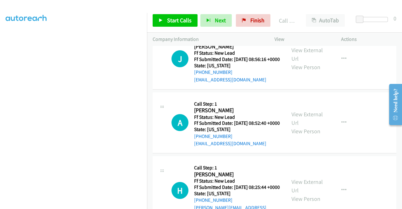
scroll to position [339, 0]
click at [308, 126] on link "View External Url" at bounding box center [307, 119] width 31 height 16
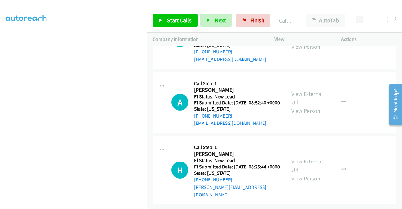
scroll to position [402, 0]
click at [319, 159] on link "View External Url" at bounding box center [307, 166] width 31 height 16
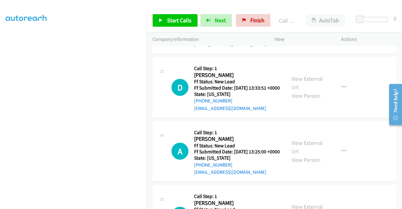
scroll to position [185, 0]
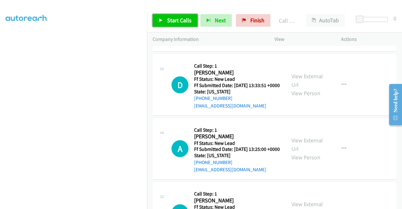
click at [174, 21] on span "Start Calls" at bounding box center [179, 20] width 25 height 7
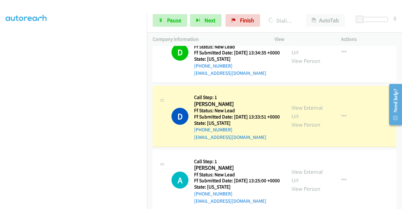
scroll to position [0, 0]
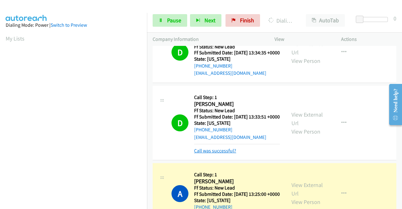
click at [216, 154] on link "Call was successful?" at bounding box center [215, 151] width 42 height 6
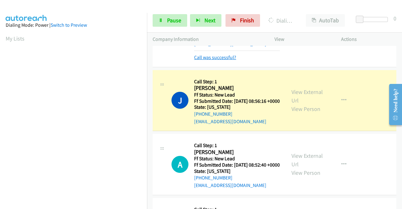
click at [223, 60] on link "Call was successful?" at bounding box center [215, 57] width 42 height 6
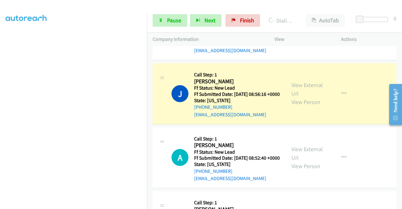
scroll to position [143, 0]
click at [160, 22] on icon at bounding box center [161, 21] width 4 height 4
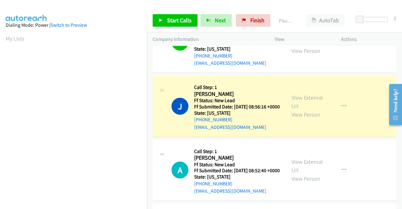
scroll to position [335, 0]
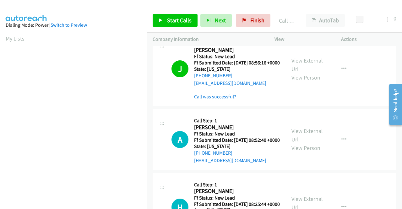
click at [224, 100] on link "Call was successful?" at bounding box center [215, 97] width 42 height 6
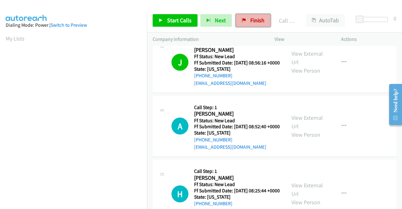
click at [254, 24] on link "Finish" at bounding box center [253, 20] width 35 height 13
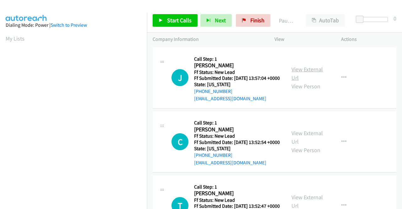
click at [312, 71] on link "View External Url" at bounding box center [307, 74] width 31 height 16
click at [307, 145] on link "View External Url" at bounding box center [307, 137] width 31 height 16
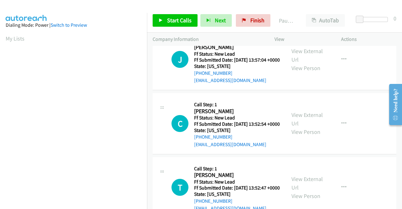
scroll to position [31, 0]
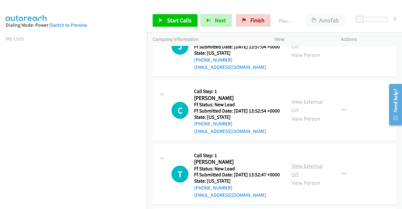
click at [317, 178] on link "View External Url" at bounding box center [307, 170] width 31 height 16
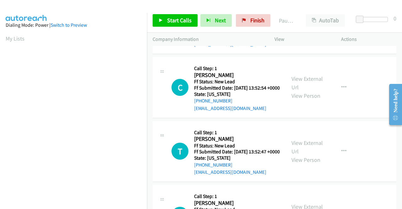
scroll to position [94, 0]
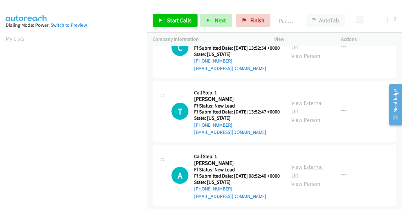
click at [294, 179] on link "View External Url" at bounding box center [307, 171] width 31 height 16
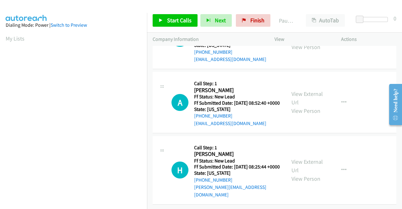
scroll to position [189, 0]
click at [302, 161] on link "View External Url" at bounding box center [307, 166] width 31 height 16
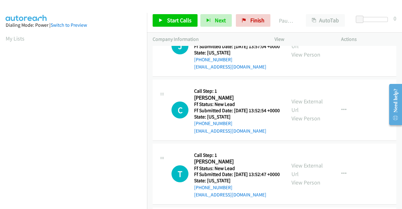
scroll to position [0, 0]
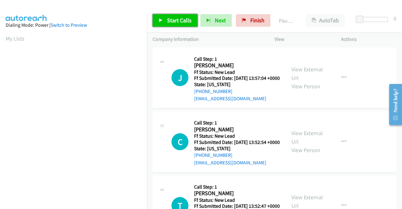
drag, startPoint x: 173, startPoint y: 21, endPoint x: 215, endPoint y: 3, distance: 45.6
click at [173, 21] on span "Start Calls" at bounding box center [179, 20] width 25 height 7
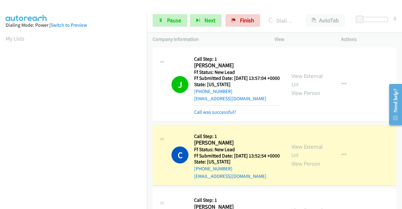
scroll to position [143, 0]
click at [215, 115] on link "Call was successful?" at bounding box center [215, 112] width 42 height 6
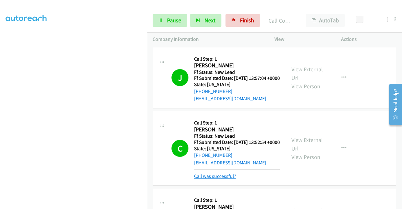
click at [226, 179] on link "Call was successful?" at bounding box center [215, 176] width 42 height 6
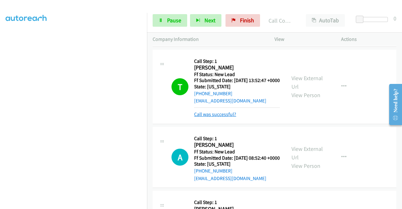
click at [219, 117] on link "Call was successful?" at bounding box center [215, 114] width 42 height 6
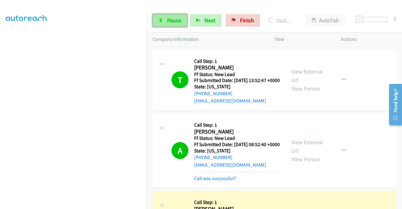
click at [177, 23] on span "Pause" at bounding box center [174, 20] width 14 height 7
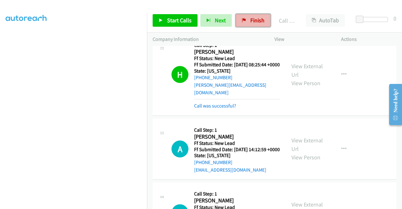
click at [254, 21] on span "Finish" at bounding box center [257, 20] width 14 height 7
click at [232, 24] on link "Call was successful?" at bounding box center [215, 21] width 42 height 6
click at [241, 24] on link "Finish" at bounding box center [253, 20] width 35 height 13
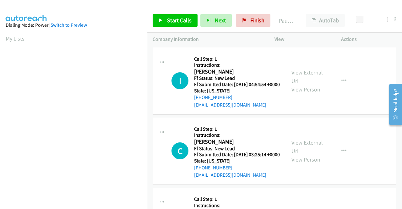
click at [324, 122] on td "C Callback Scheduled Call Step: 1 Instructions: [PERSON_NAME] America/[GEOGRAPH…" at bounding box center [274, 151] width 255 height 70
click at [302, 74] on link "View External Url" at bounding box center [307, 77] width 31 height 16
click at [303, 152] on link "View External Url" at bounding box center [307, 147] width 31 height 16
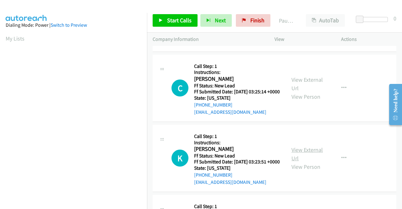
click at [309, 162] on link "View External Url" at bounding box center [307, 154] width 31 height 16
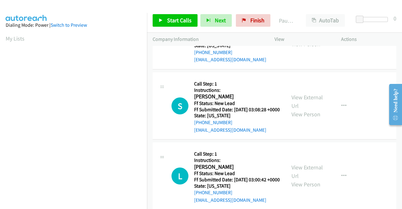
scroll to position [189, 0]
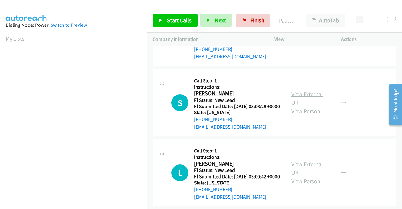
click at [297, 106] on link "View External Url" at bounding box center [307, 99] width 31 height 16
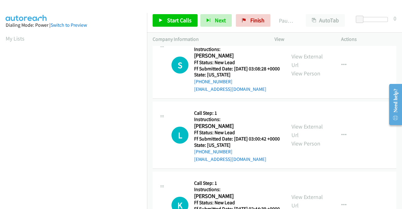
scroll to position [314, 0]
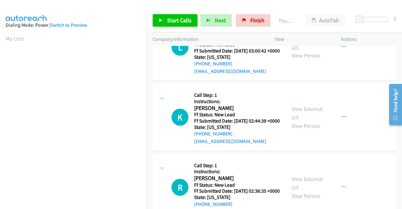
click at [303, 51] on link "View External Url" at bounding box center [307, 43] width 31 height 16
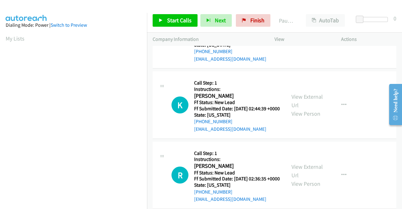
scroll to position [346, 0]
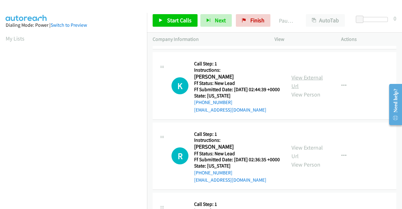
click at [305, 90] on link "View External Url" at bounding box center [307, 82] width 31 height 16
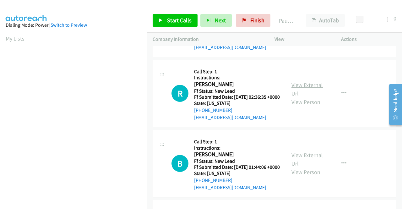
scroll to position [409, 0]
click at [307, 97] on link "View External Url" at bounding box center [307, 89] width 31 height 16
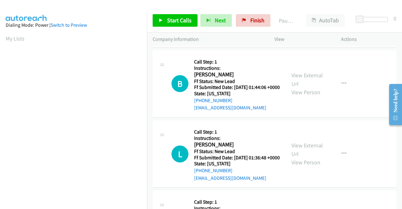
scroll to position [503, 0]
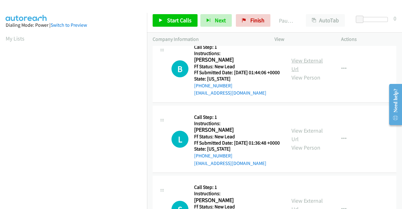
click at [299, 73] on link "View External Url" at bounding box center [307, 65] width 31 height 16
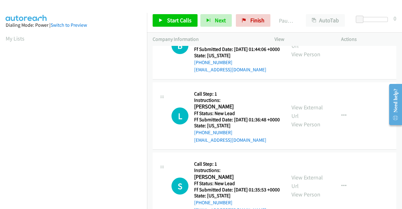
scroll to position [566, 0]
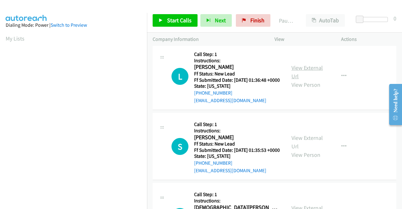
click at [300, 80] on link "View External Url" at bounding box center [307, 72] width 31 height 16
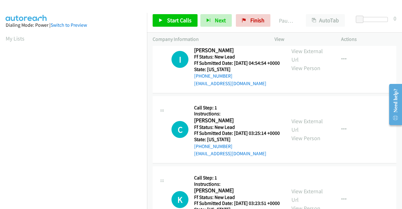
scroll to position [0, 0]
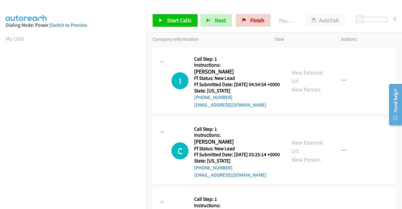
click at [149, 186] on td "C Callback Scheduled Call Step: 1 Instructions: [PERSON_NAME] America/[GEOGRAPH…" at bounding box center [274, 151] width 255 height 70
click at [177, 21] on span "Start Calls" at bounding box center [179, 20] width 25 height 7
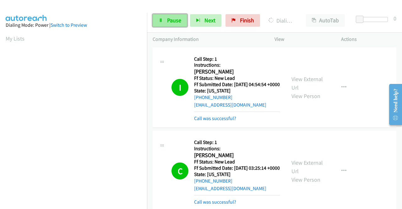
click at [176, 18] on span "Pause" at bounding box center [174, 20] width 14 height 7
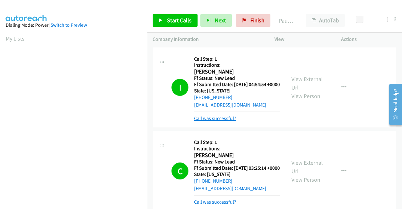
scroll to position [143, 0]
click at [225, 121] on link "Call was successful?" at bounding box center [215, 118] width 42 height 6
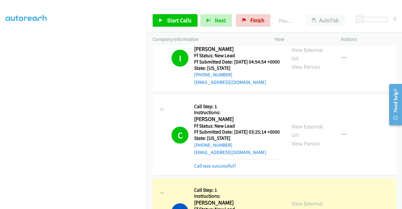
scroll to position [63, 0]
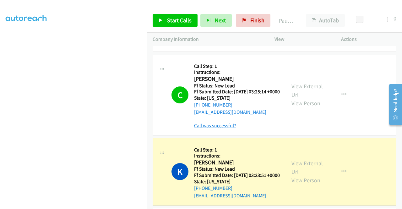
click at [221, 129] on link "Call was successful?" at bounding box center [215, 126] width 42 height 6
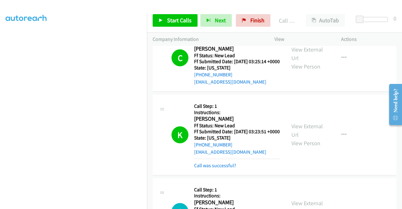
scroll to position [126, 0]
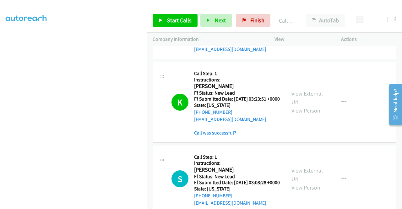
click at [226, 136] on link "Call was successful?" at bounding box center [215, 133] width 42 height 6
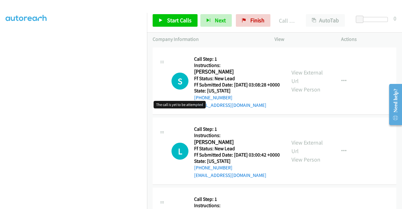
scroll to position [220, 0]
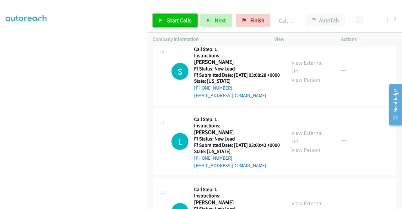
click at [167, 22] on span "Start Calls" at bounding box center [179, 20] width 25 height 7
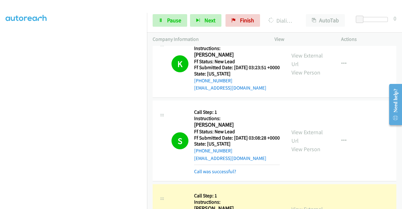
scroll to position [189, 0]
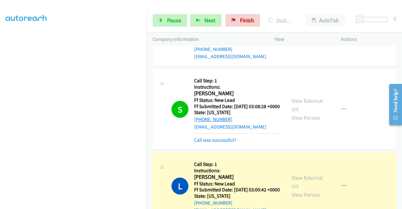
drag, startPoint x: 235, startPoint y: 165, endPoint x: 226, endPoint y: 142, distance: 24.9
click at [235, 143] on link "Call was successful?" at bounding box center [215, 140] width 42 height 6
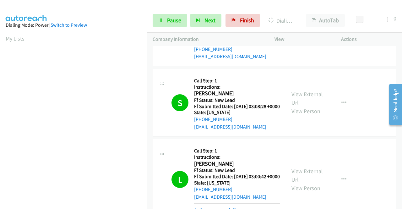
scroll to position [143, 0]
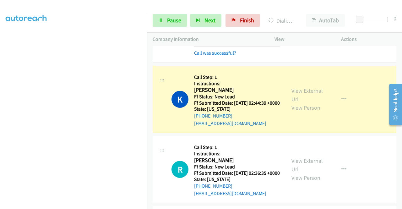
click at [220, 56] on link "Call was successful?" at bounding box center [215, 53] width 42 height 6
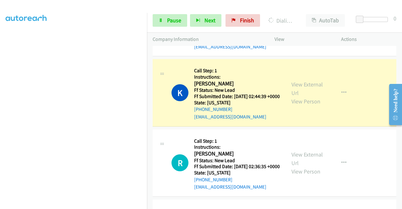
scroll to position [0, 0]
drag, startPoint x: 176, startPoint y: 19, endPoint x: 160, endPoint y: 31, distance: 20.1
click at [176, 19] on span "Pause" at bounding box center [174, 20] width 14 height 7
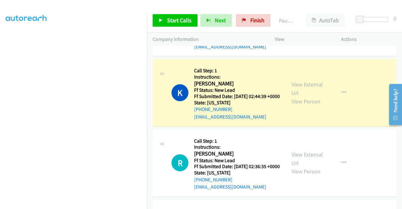
scroll to position [143, 0]
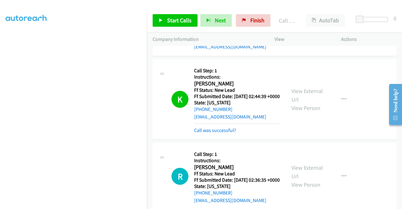
drag, startPoint x: 227, startPoint y: 166, endPoint x: 234, endPoint y: 158, distance: 10.7
click at [227, 133] on link "Call was successful?" at bounding box center [215, 130] width 42 height 6
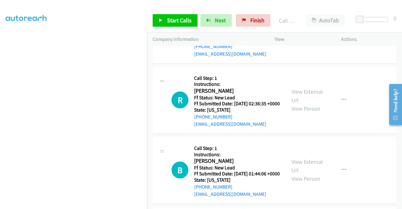
scroll to position [433, 0]
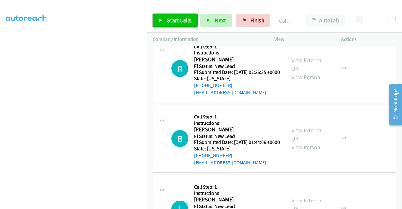
click at [176, 17] on span "Start Calls" at bounding box center [179, 20] width 25 height 7
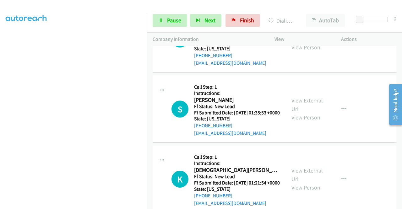
scroll to position [622, 0]
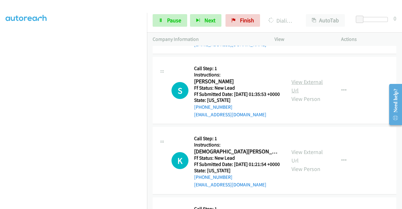
click at [312, 94] on link "View External Url" at bounding box center [307, 86] width 31 height 16
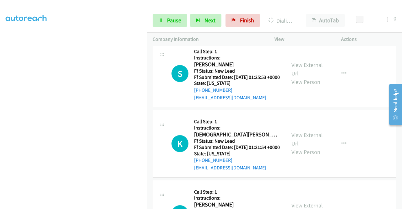
scroll to position [653, 0]
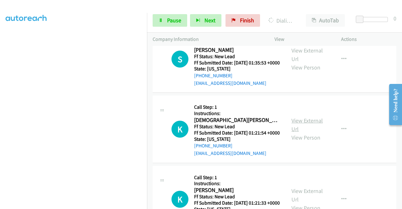
click at [314, 133] on link "View External Url" at bounding box center [307, 125] width 31 height 16
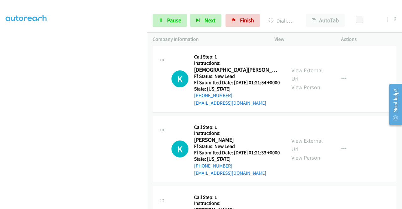
scroll to position [747, 0]
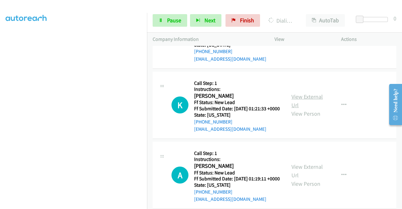
click at [303, 109] on link "View External Url" at bounding box center [307, 101] width 31 height 16
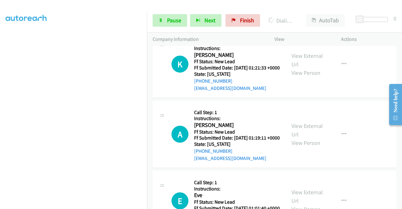
scroll to position [810, 0]
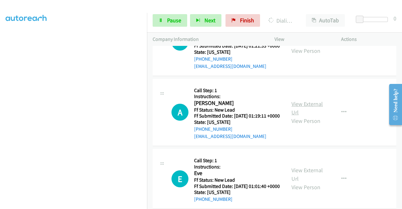
click at [294, 116] on link "View External Url" at bounding box center [307, 108] width 31 height 16
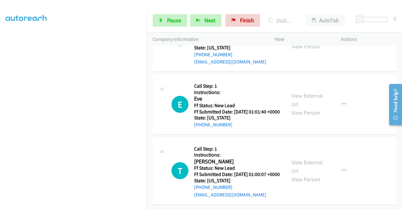
scroll to position [904, 0]
click at [306, 108] on link "View External Url" at bounding box center [307, 100] width 31 height 16
click at [300, 166] on link "View External Url" at bounding box center [307, 167] width 31 height 16
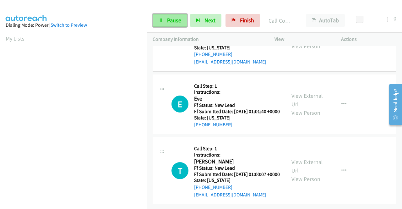
click at [166, 21] on link "Pause" at bounding box center [170, 20] width 35 height 13
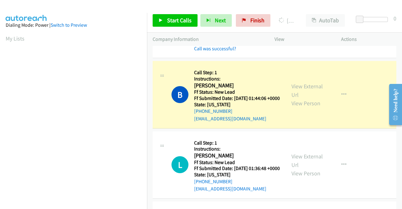
scroll to position [459, 0]
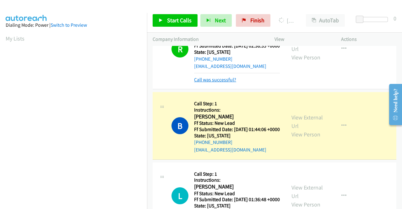
click at [224, 83] on link "Call was successful?" at bounding box center [215, 80] width 42 height 6
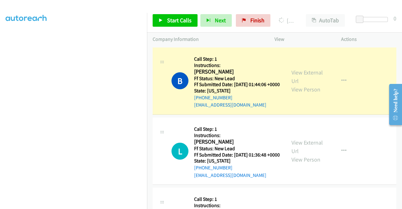
scroll to position [143, 0]
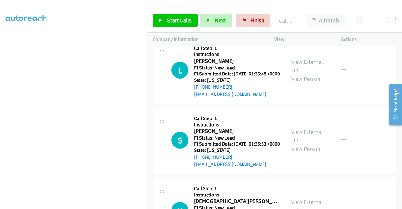
click at [230, 27] on link "Call was successful?" at bounding box center [215, 24] width 42 height 6
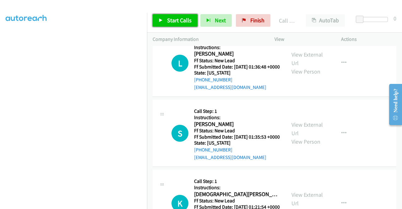
click at [178, 21] on span "Start Calls" at bounding box center [179, 20] width 25 height 7
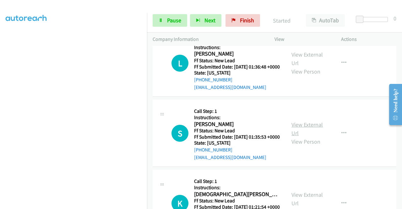
scroll to position [610, 0]
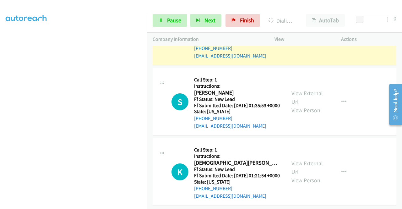
click at [342, 122] on td "S Callback Scheduled Call Step: 1 Instructions: [PERSON_NAME] America/[GEOGRAPH…" at bounding box center [274, 102] width 255 height 70
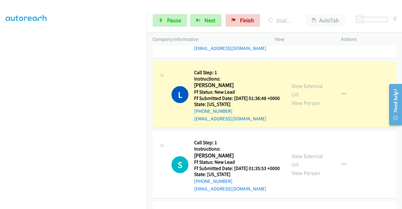
scroll to position [0, 0]
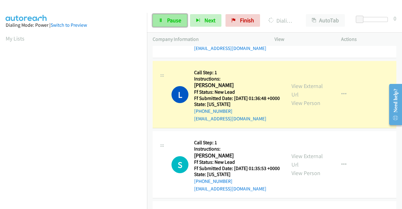
drag, startPoint x: 169, startPoint y: 21, endPoint x: 175, endPoint y: 19, distance: 6.5
click at [169, 21] on span "Pause" at bounding box center [174, 20] width 14 height 7
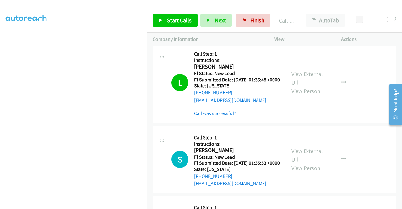
scroll to position [579, 0]
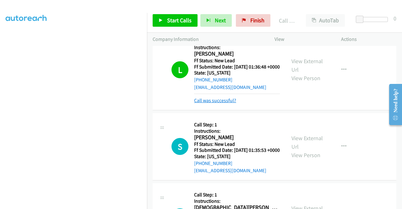
click at [235, 103] on link "Call was successful?" at bounding box center [215, 100] width 42 height 6
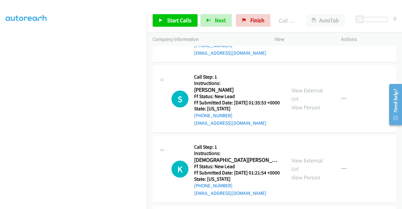
scroll to position [642, 0]
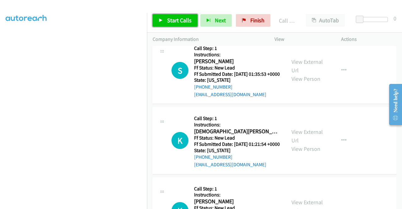
click at [167, 25] on link "Start Calls" at bounding box center [175, 20] width 45 height 13
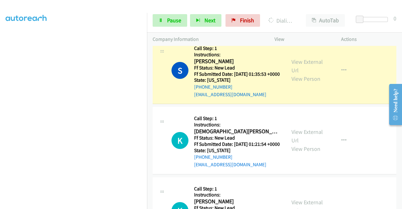
scroll to position [31, 0]
drag, startPoint x: 176, startPoint y: 22, endPoint x: 183, endPoint y: 18, distance: 7.8
click at [176, 22] on span "Pause" at bounding box center [174, 20] width 14 height 7
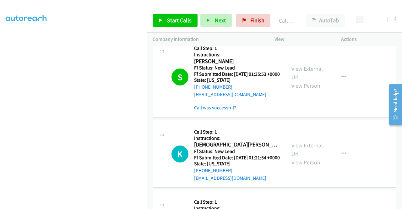
click at [232, 111] on link "Call was successful?" at bounding box center [215, 108] width 42 height 6
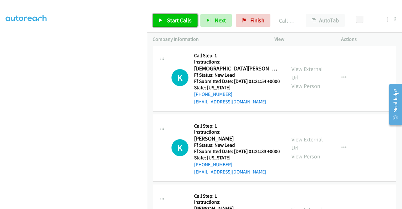
click at [178, 22] on span "Start Calls" at bounding box center [179, 20] width 25 height 7
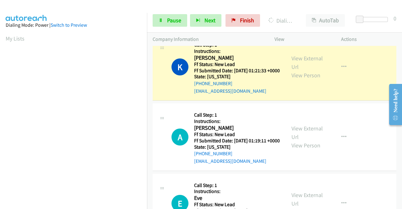
scroll to position [830, 0]
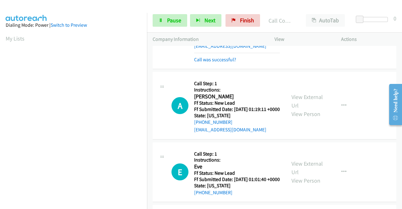
scroll to position [143, 0]
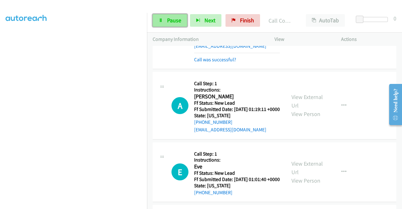
click at [184, 17] on link "Pause" at bounding box center [170, 20] width 35 height 13
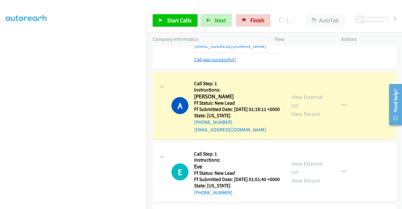
click at [208, 63] on link "Call was successful?" at bounding box center [215, 60] width 42 height 6
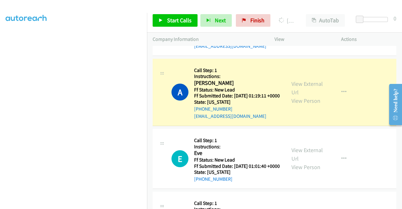
scroll to position [0, 0]
drag, startPoint x: 231, startPoint y: 110, endPoint x: 199, endPoint y: 109, distance: 32.1
click at [199, 43] on div "[PHONE_NUMBER]" at bounding box center [237, 39] width 86 height 8
copy link "[PHONE_NUMBER]"
drag, startPoint x: 171, startPoint y: 5, endPoint x: 159, endPoint y: 21, distance: 20.1
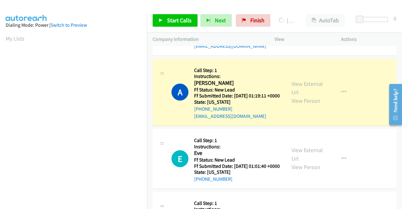
click at [171, 5] on div at bounding box center [198, 12] width 397 height 24
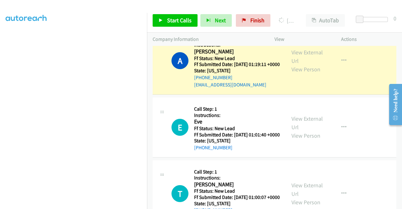
scroll to position [143, 0]
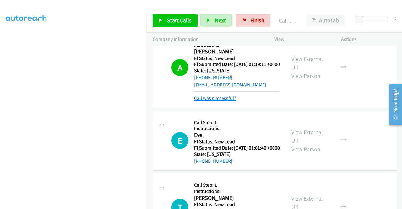
click at [232, 101] on link "Call was successful?" at bounding box center [215, 98] width 42 height 6
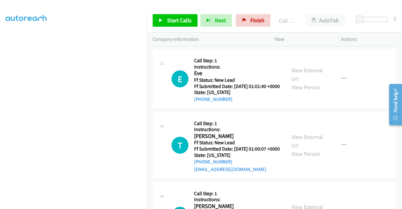
scroll to position [956, 0]
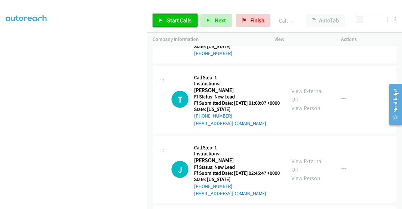
click at [178, 15] on link "Start Calls" at bounding box center [175, 20] width 45 height 13
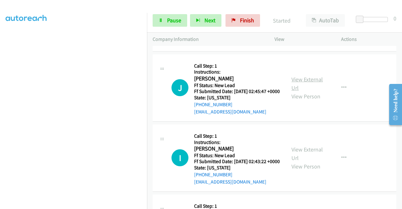
scroll to position [1050, 0]
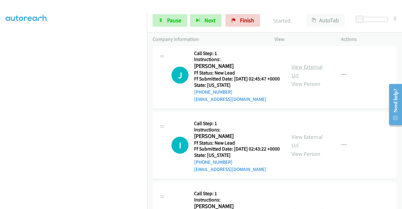
click at [312, 79] on link "View External Url" at bounding box center [307, 71] width 31 height 16
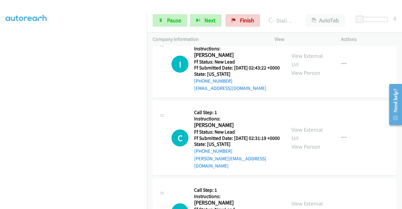
scroll to position [1144, 0]
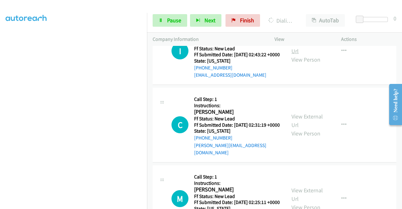
click at [296, 55] on link "View External Url" at bounding box center [307, 47] width 31 height 16
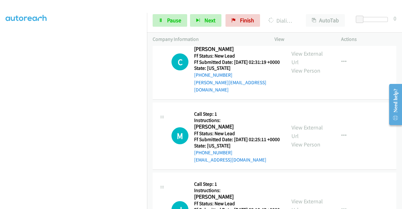
scroll to position [1239, 0]
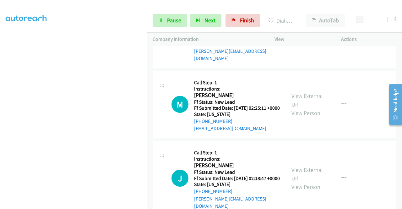
click at [313, 34] on link "View External Url" at bounding box center [307, 27] width 31 height 16
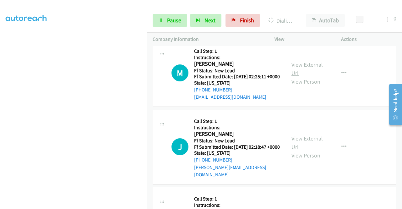
click at [310, 77] on link "View External Url" at bounding box center [307, 69] width 31 height 16
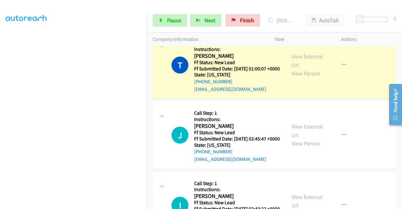
scroll to position [969, 0]
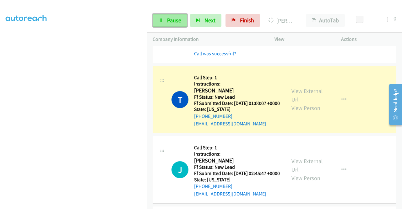
click at [173, 24] on link "Pause" at bounding box center [170, 20] width 35 height 13
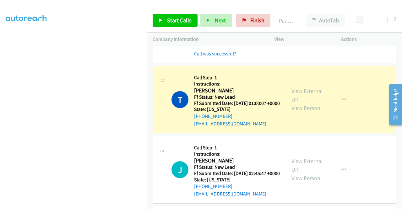
click at [229, 57] on link "Call was successful?" at bounding box center [215, 54] width 42 height 6
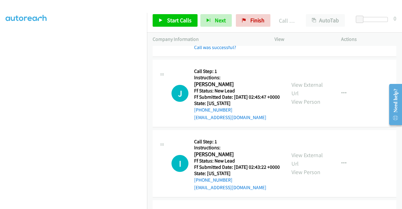
scroll to position [1063, 0]
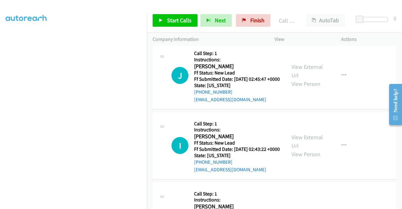
click at [226, 32] on link "Call was successful?" at bounding box center [215, 29] width 42 height 6
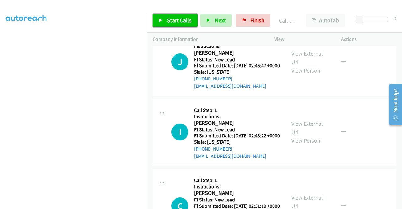
click at [189, 21] on span "Start Calls" at bounding box center [179, 20] width 25 height 7
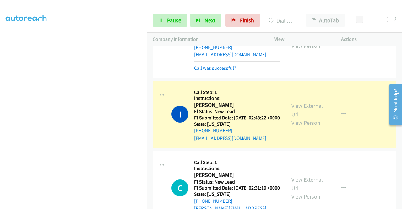
scroll to position [0, 0]
click at [209, 71] on link "Call was successful?" at bounding box center [215, 68] width 42 height 6
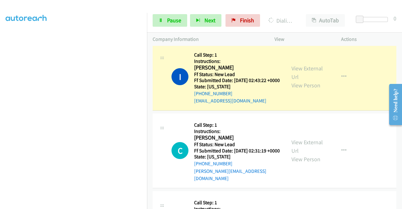
scroll to position [1189, 0]
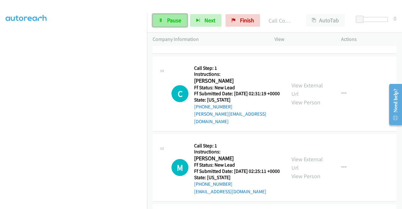
click at [163, 21] on link "Pause" at bounding box center [170, 20] width 35 height 13
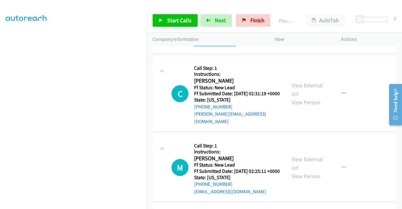
click at [221, 47] on link "Call was successful?" at bounding box center [215, 44] width 42 height 6
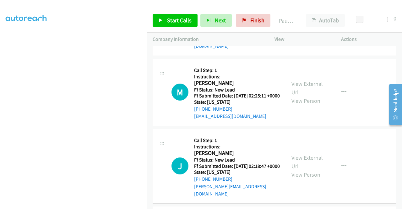
scroll to position [1252, 0]
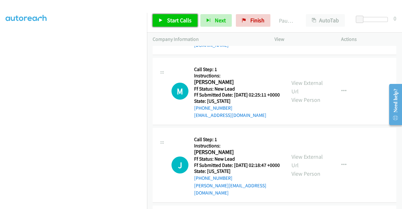
click at [181, 20] on span "Start Calls" at bounding box center [179, 20] width 25 height 7
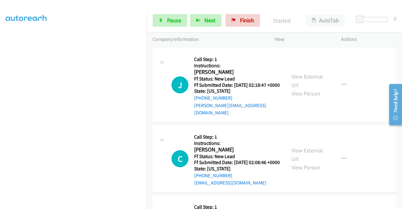
scroll to position [1346, 0]
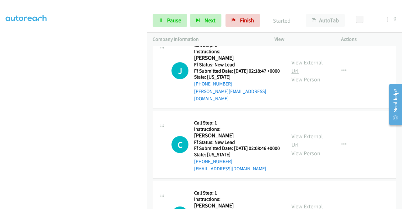
click at [305, 74] on link "View External Url" at bounding box center [307, 67] width 31 height 16
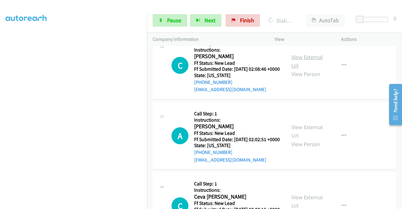
scroll to position [1441, 0]
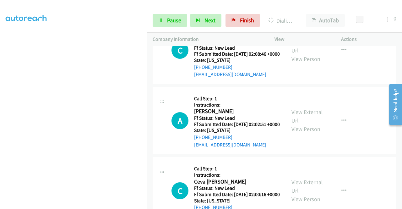
click at [302, 54] on link "View External Url" at bounding box center [307, 46] width 31 height 16
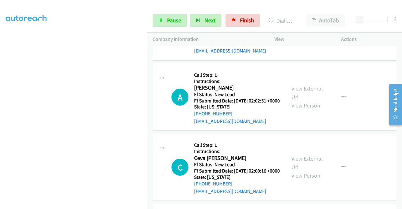
scroll to position [1503, 0]
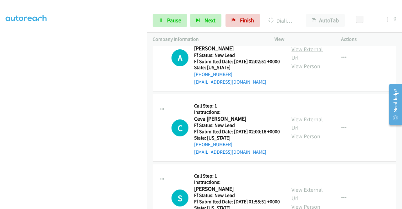
click at [308, 61] on link "View External Url" at bounding box center [307, 54] width 31 height 16
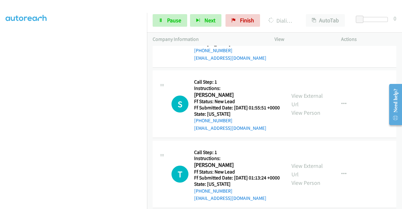
scroll to position [1598, 0]
click at [305, 46] on div "View External Url View Person" at bounding box center [308, 33] width 33 height 25
click at [304, 37] on link "View External Url" at bounding box center [307, 29] width 31 height 16
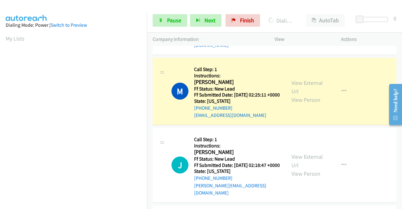
scroll to position [1221, 0]
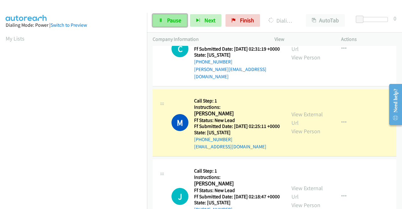
click at [173, 17] on span "Pause" at bounding box center [174, 20] width 14 height 7
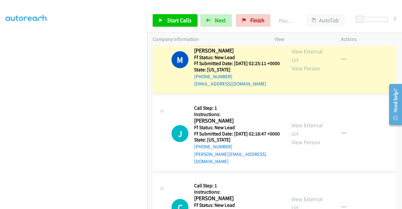
scroll to position [0, 0]
click at [169, 5] on div at bounding box center [198, 12] width 397 height 24
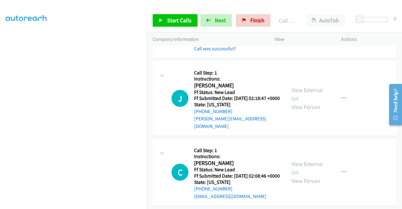
scroll to position [1346, 0]
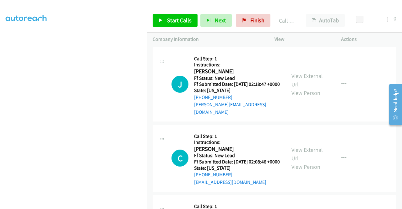
click at [224, 37] on link "Call was successful?" at bounding box center [215, 34] width 42 height 6
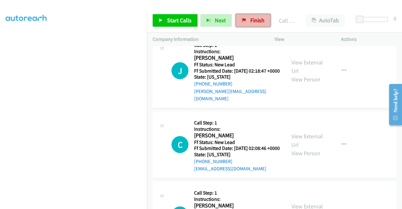
click at [250, 19] on span "Finish" at bounding box center [257, 20] width 14 height 7
